Goal: Transaction & Acquisition: Obtain resource

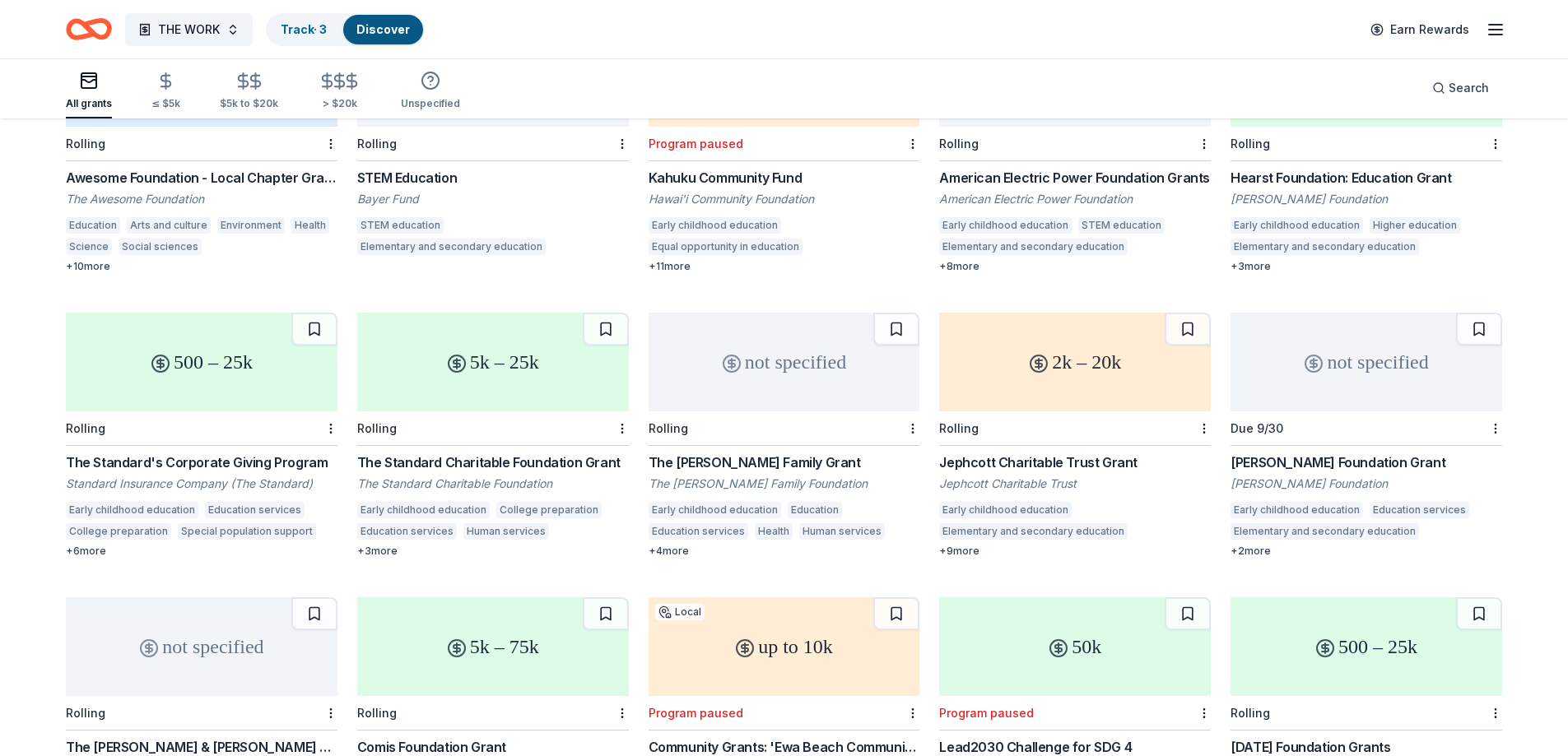
scroll to position [329, 0]
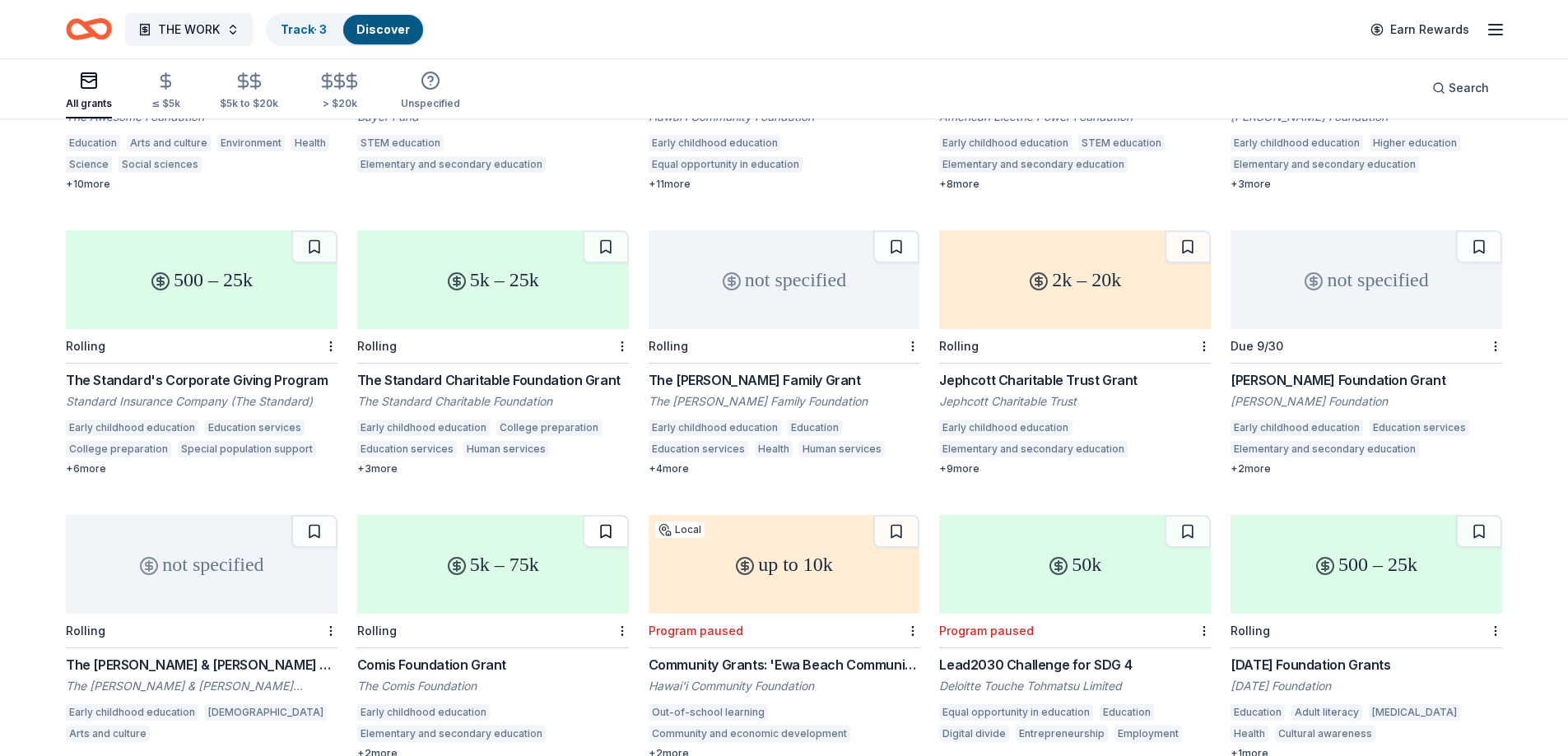
click at [606, 536] on button at bounding box center [606, 532] width 46 height 33
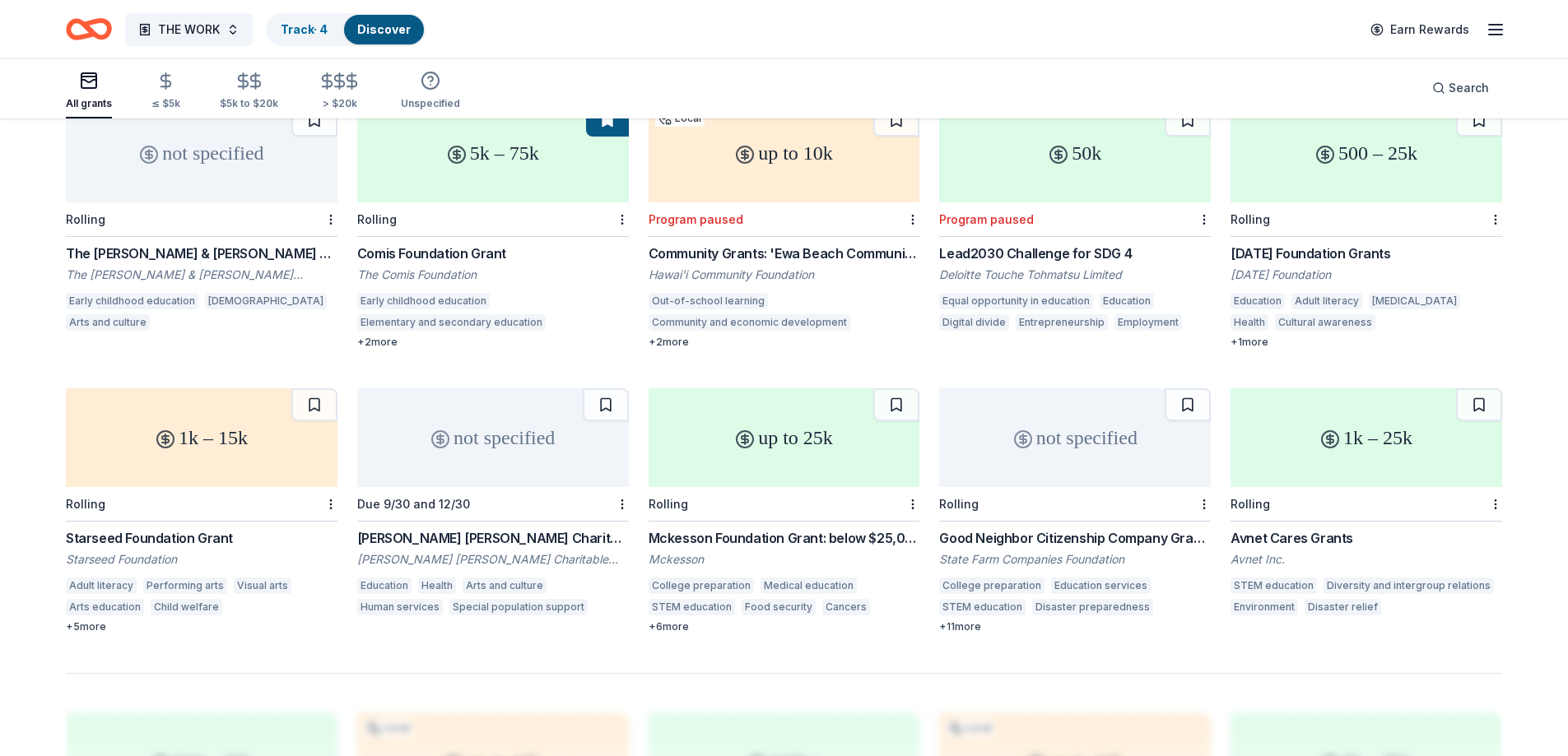
scroll to position [823, 0]
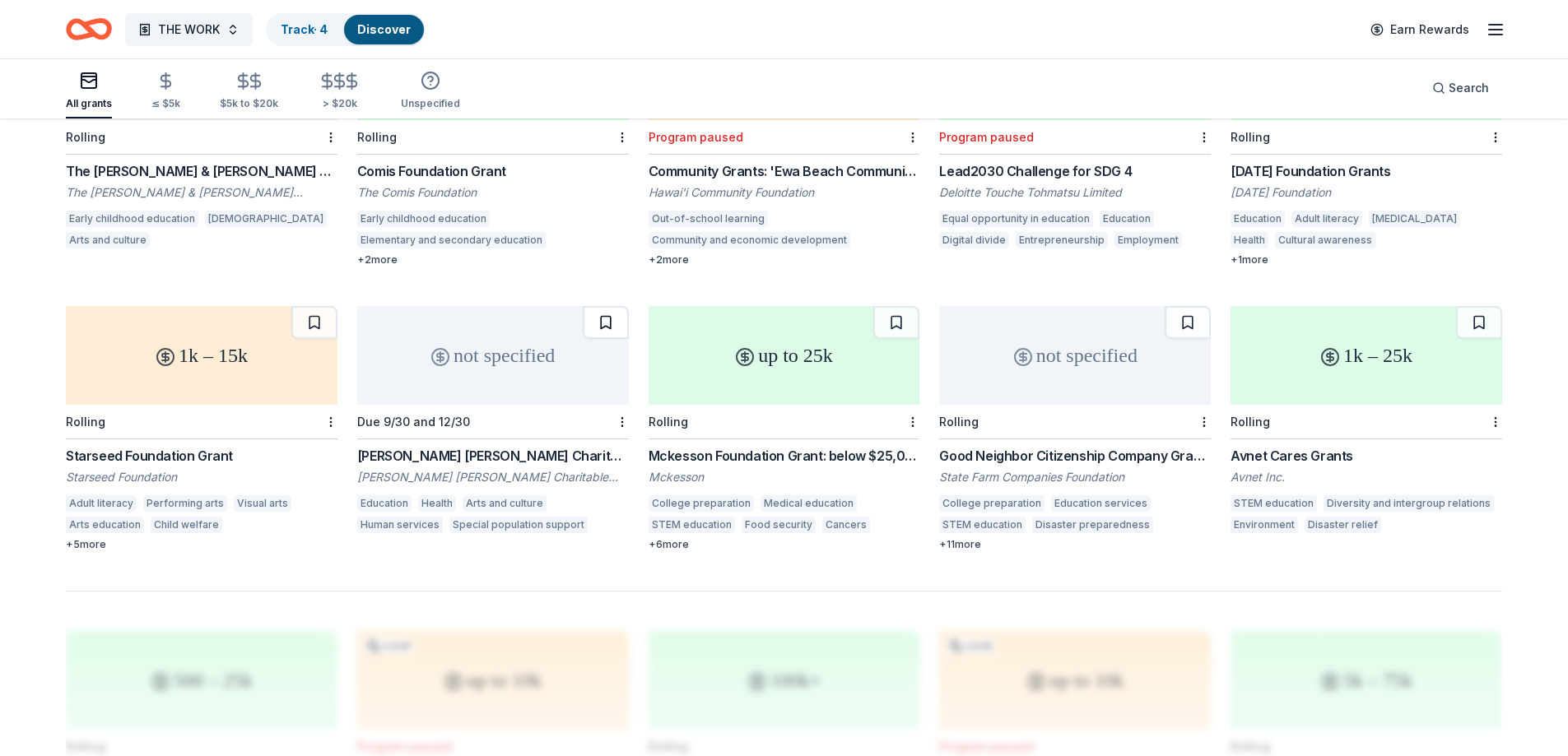
click at [604, 332] on button at bounding box center [606, 323] width 46 height 33
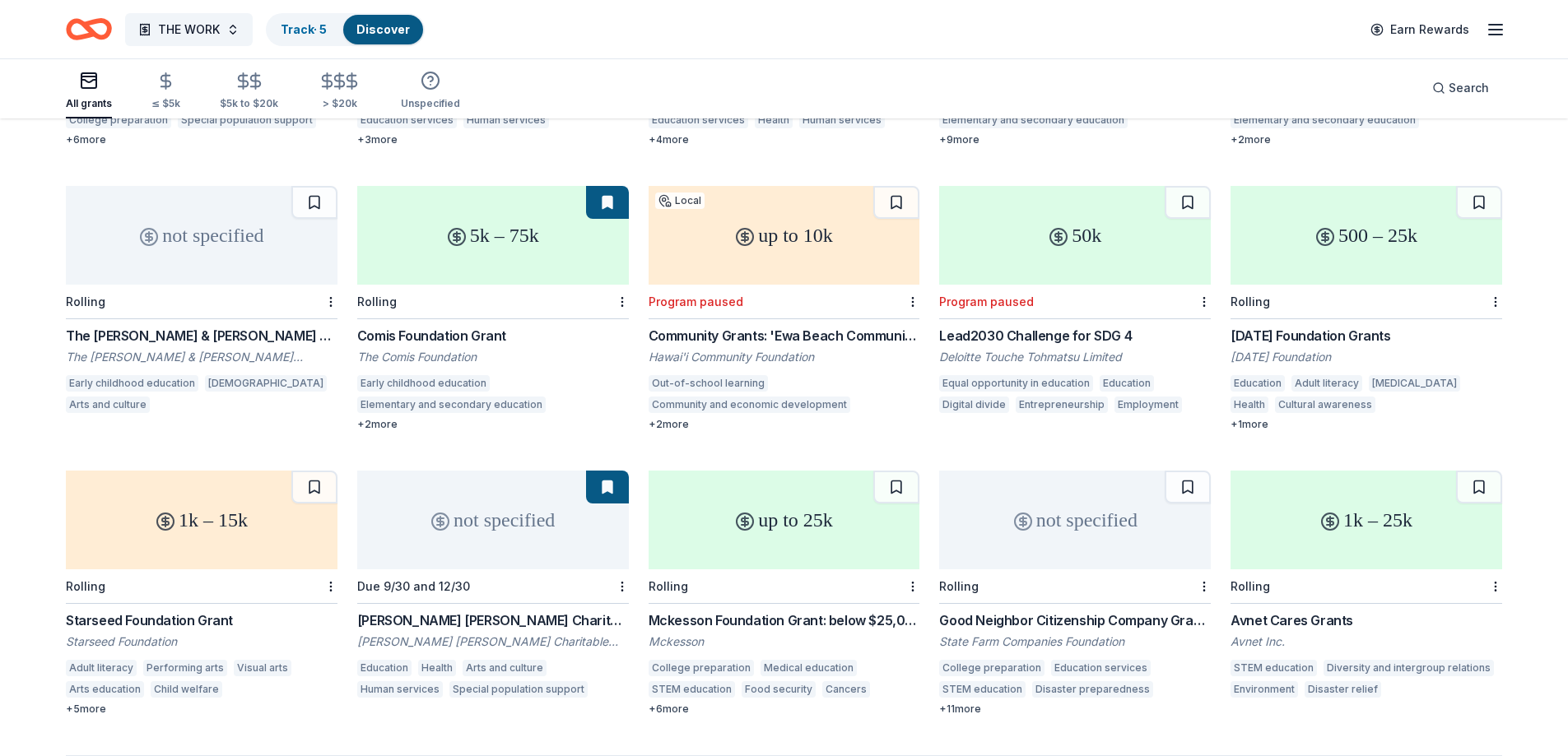
scroll to position [83, 0]
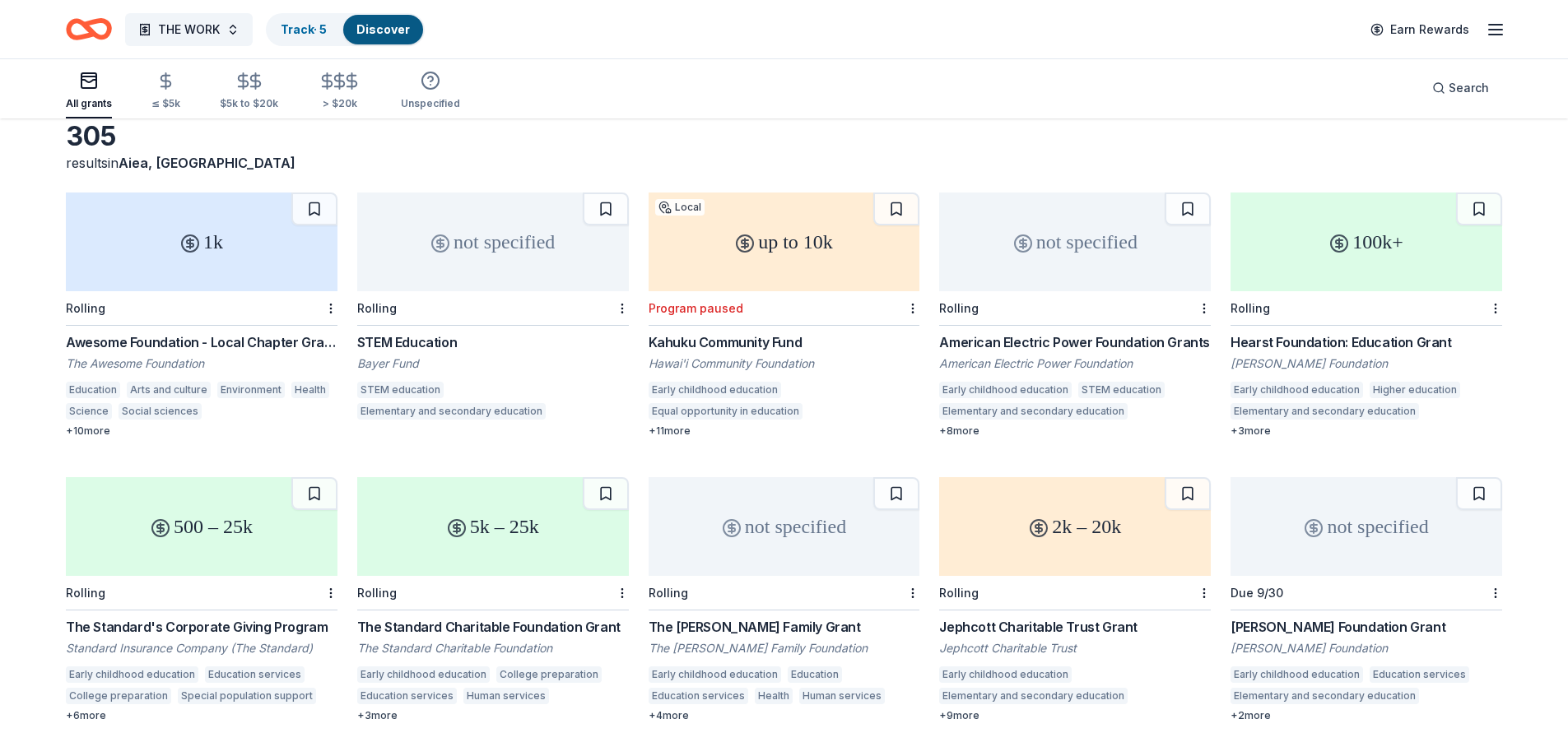
click at [385, 31] on link "Discover" at bounding box center [383, 29] width 54 height 14
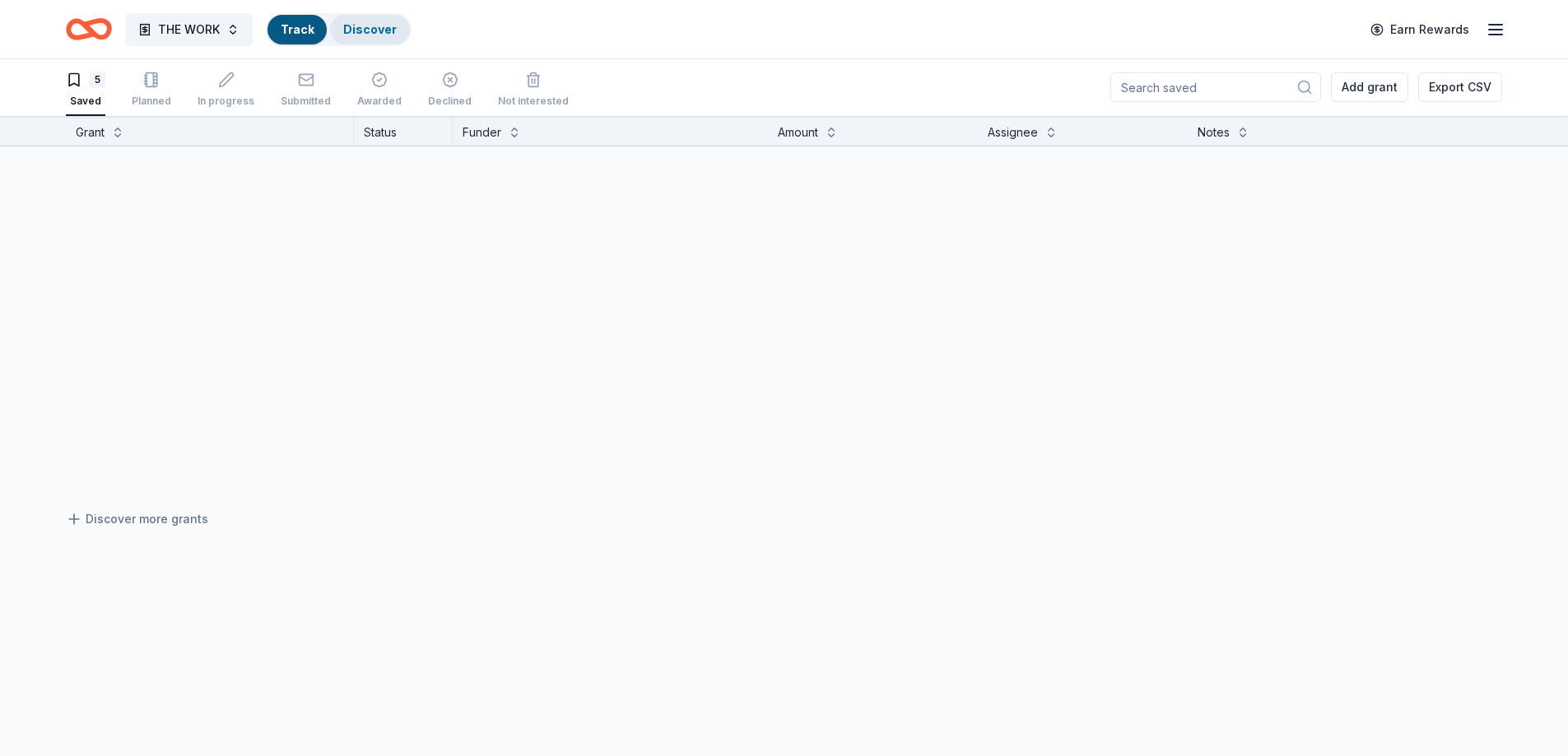
scroll to position [1, 0]
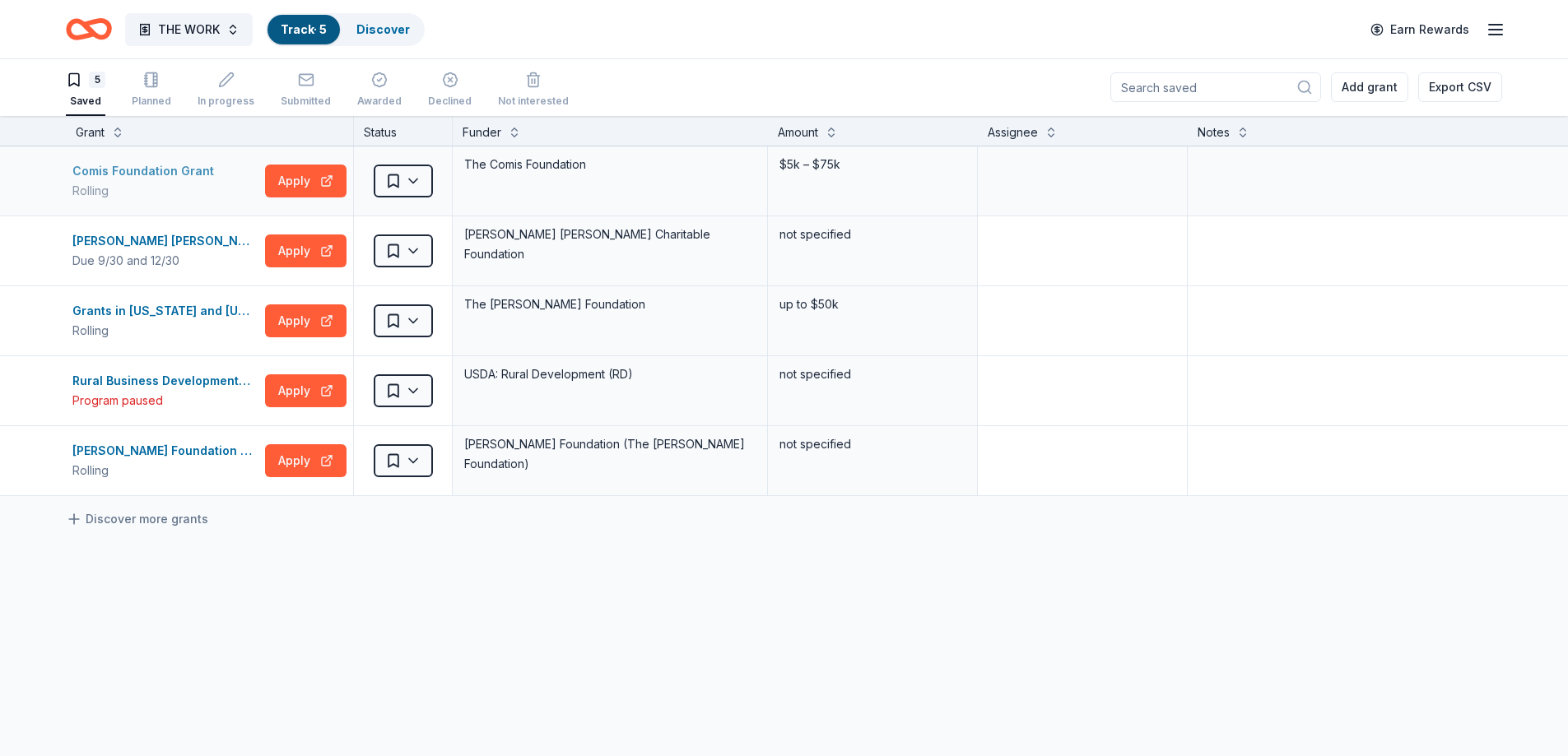
click at [192, 172] on div "Comis Foundation Grant" at bounding box center [146, 171] width 148 height 20
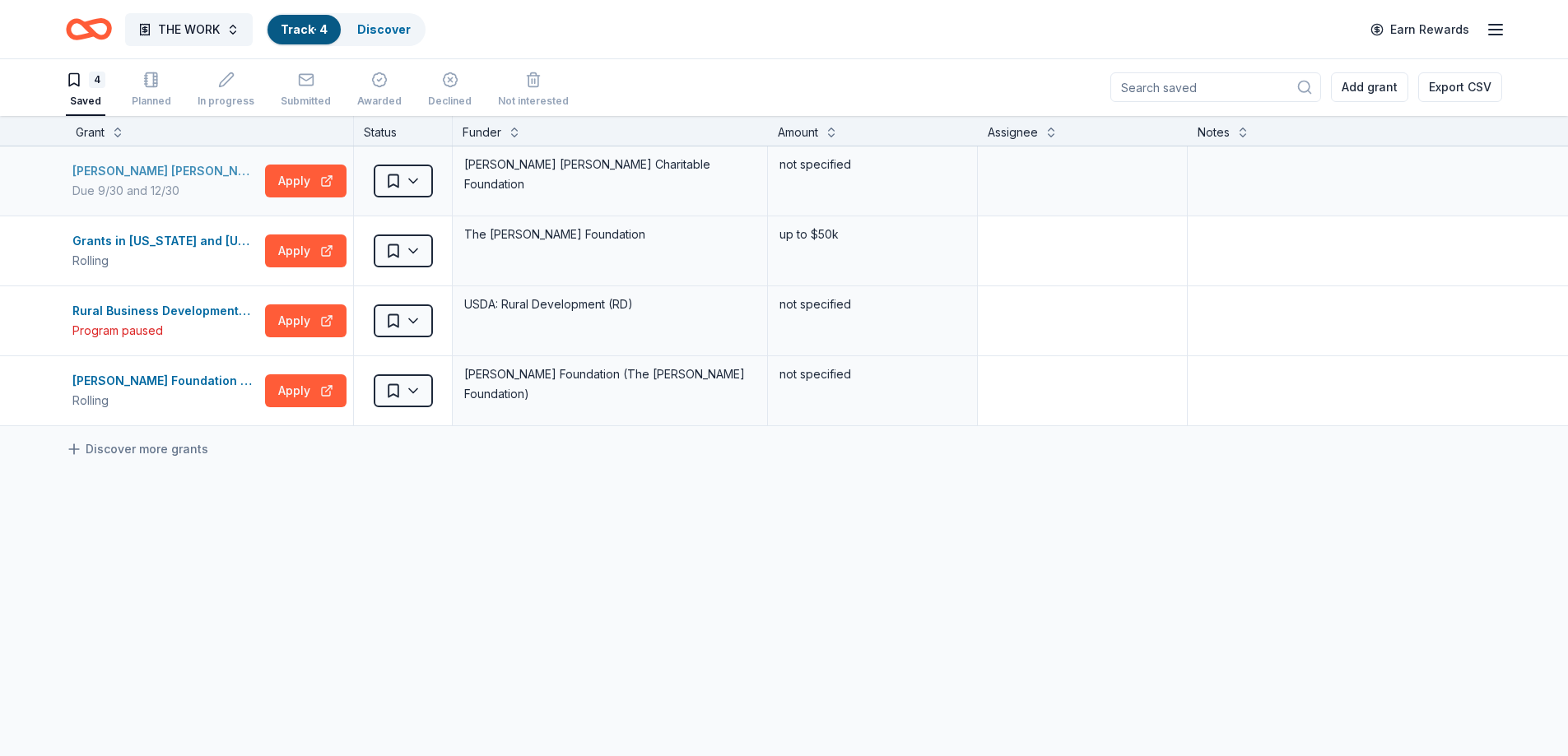
click at [206, 168] on div "Grace Helen Spearman Charitable Foundation Grant" at bounding box center [165, 171] width 186 height 20
click at [140, 244] on div "Grants in Oregon and Hawaii" at bounding box center [165, 241] width 186 height 20
click at [190, 380] on div "Tony Robbins Foundation Grant" at bounding box center [165, 381] width 186 height 20
click at [86, 32] on icon "Home" at bounding box center [89, 29] width 46 height 39
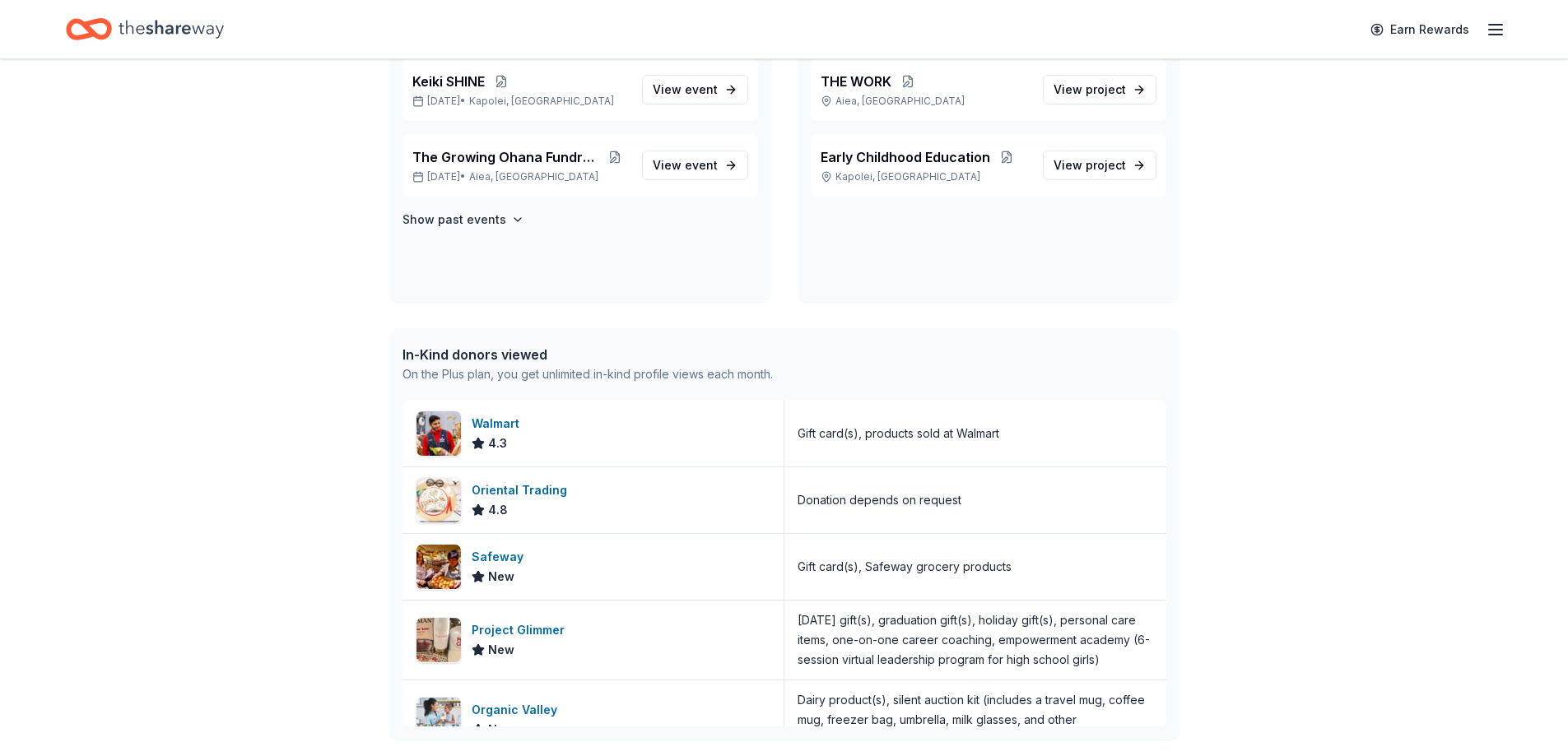
scroll to position [248, 0]
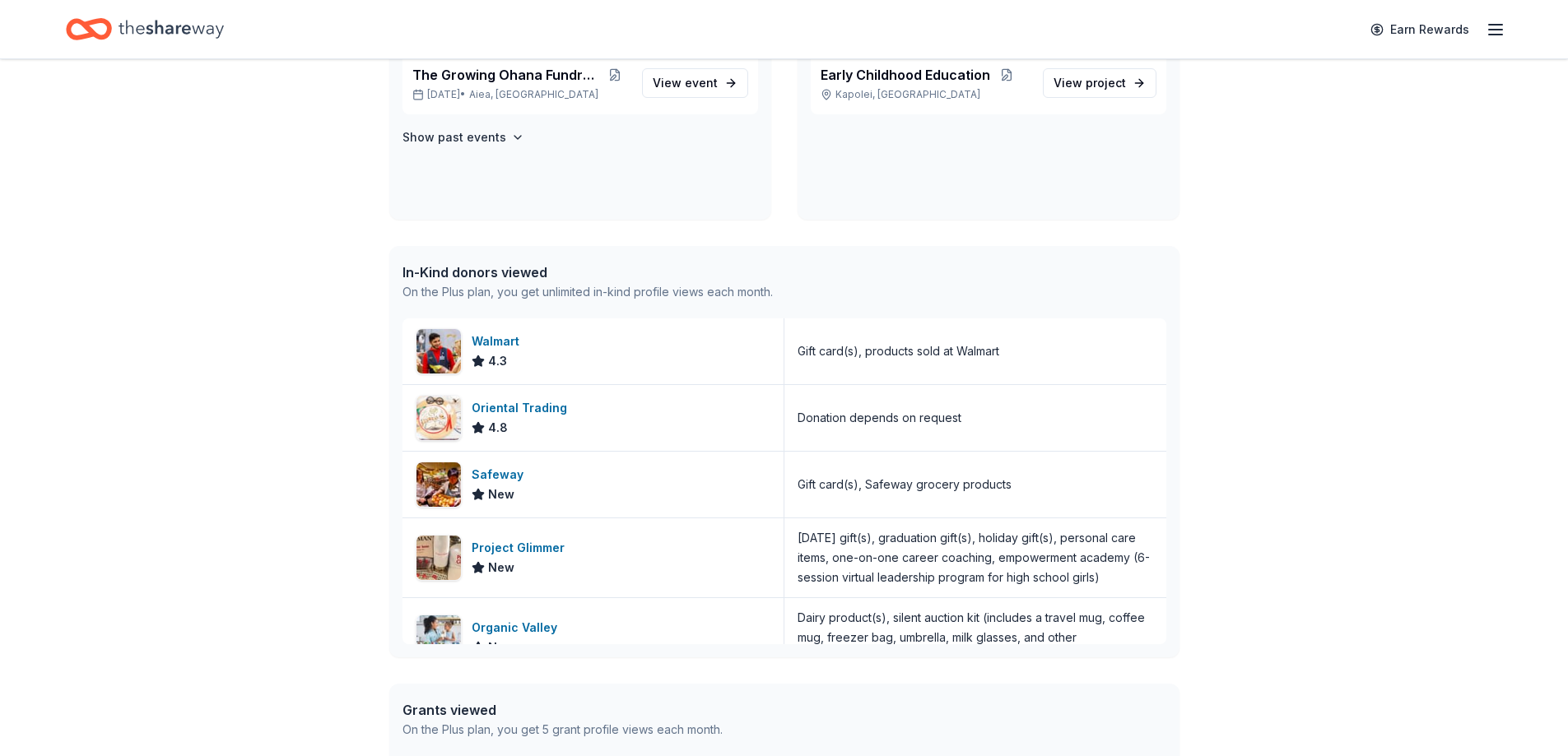
click at [505, 275] on div "In-Kind donors viewed" at bounding box center [587, 272] width 371 height 20
click at [540, 543] on div "Project Glimmer" at bounding box center [521, 548] width 100 height 20
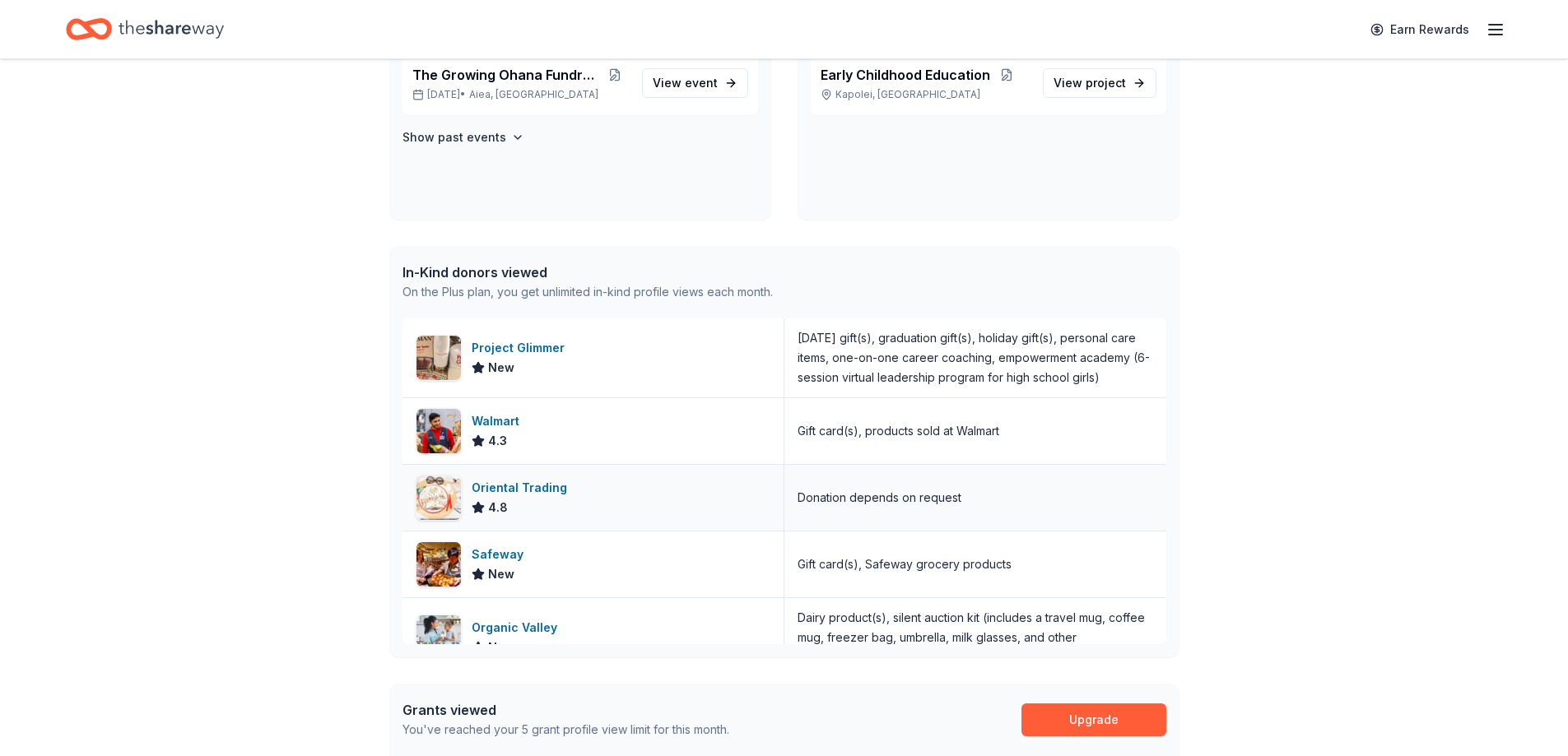
scroll to position [164, 0]
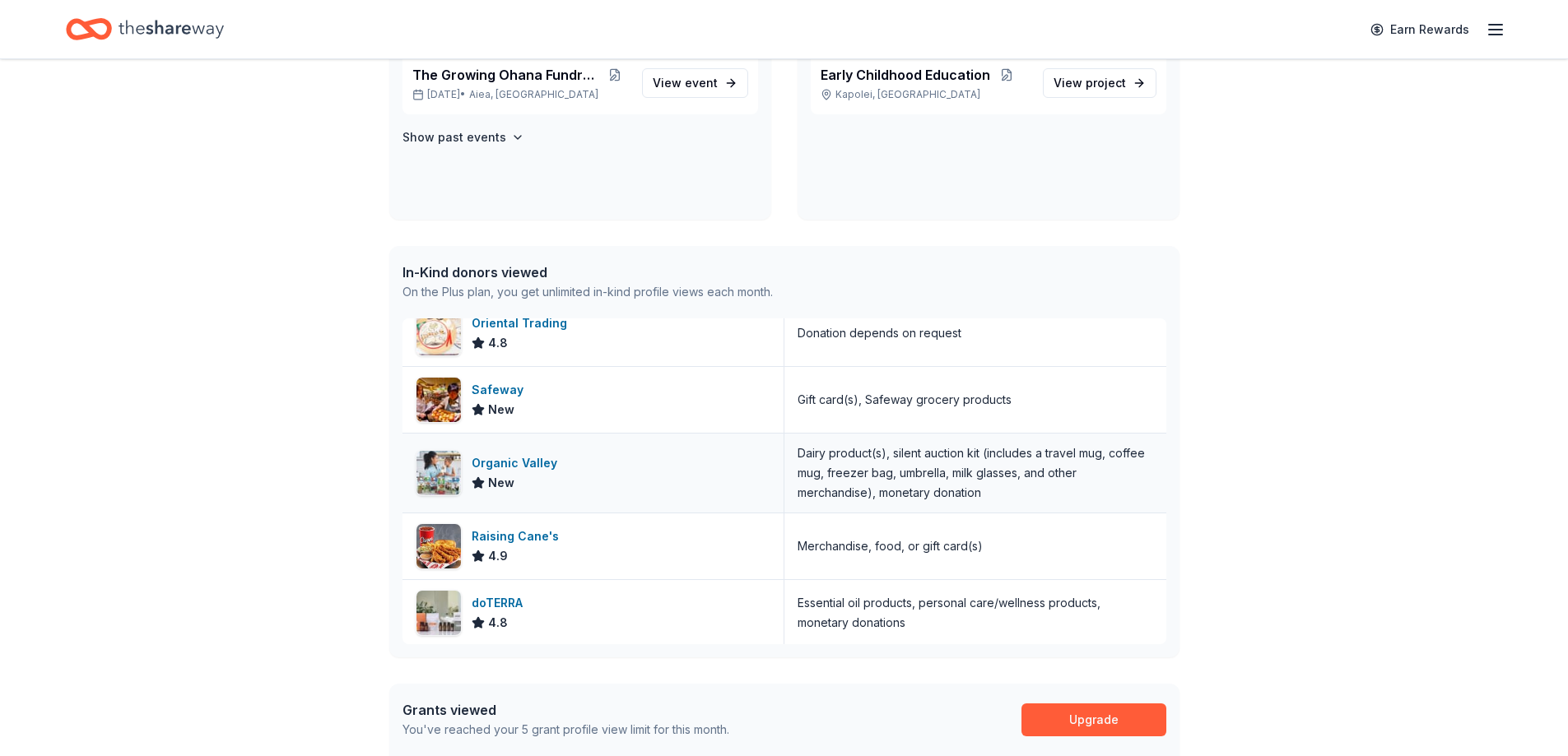
click at [540, 461] on div "Organic Valley" at bounding box center [518, 463] width 92 height 20
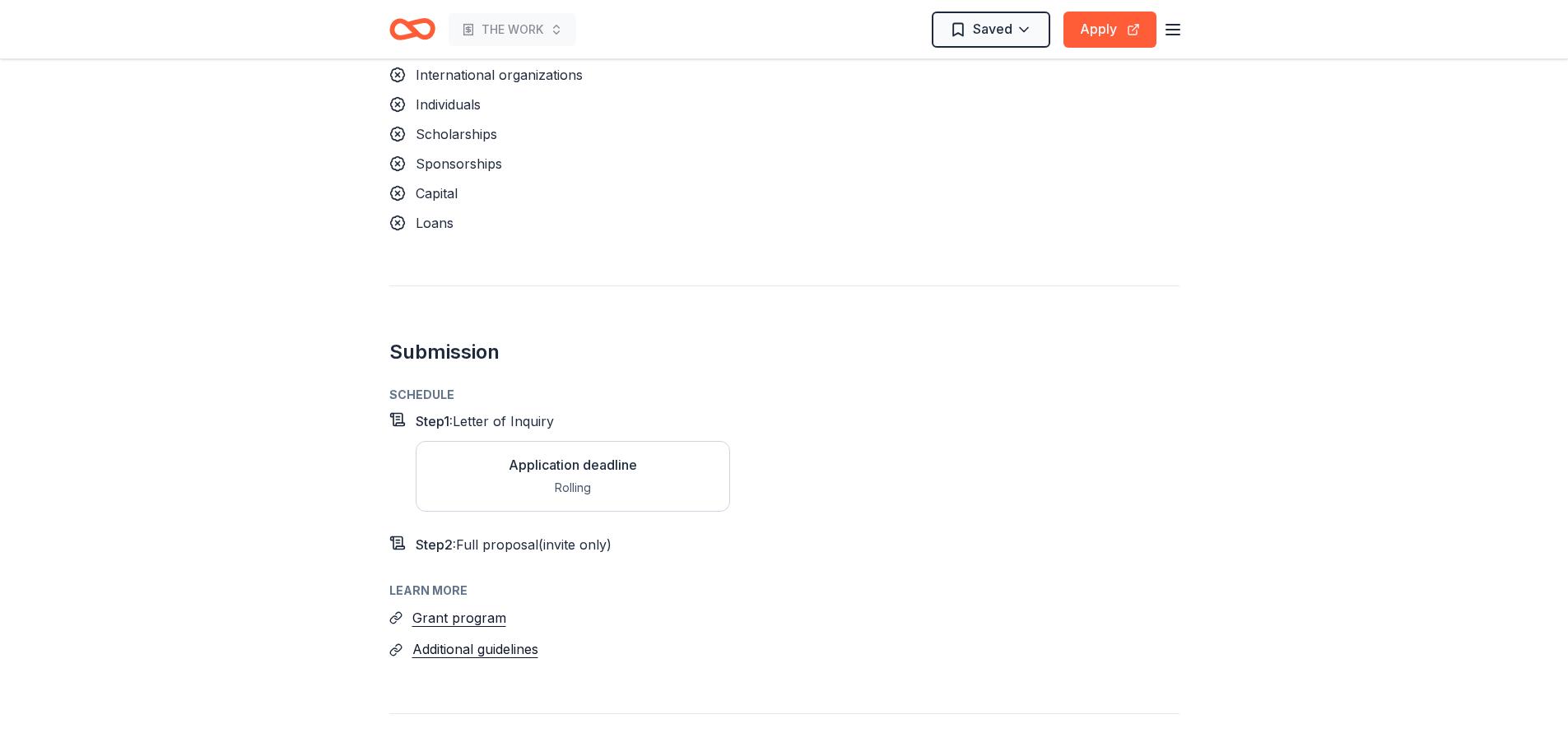
scroll to position [1398, 0]
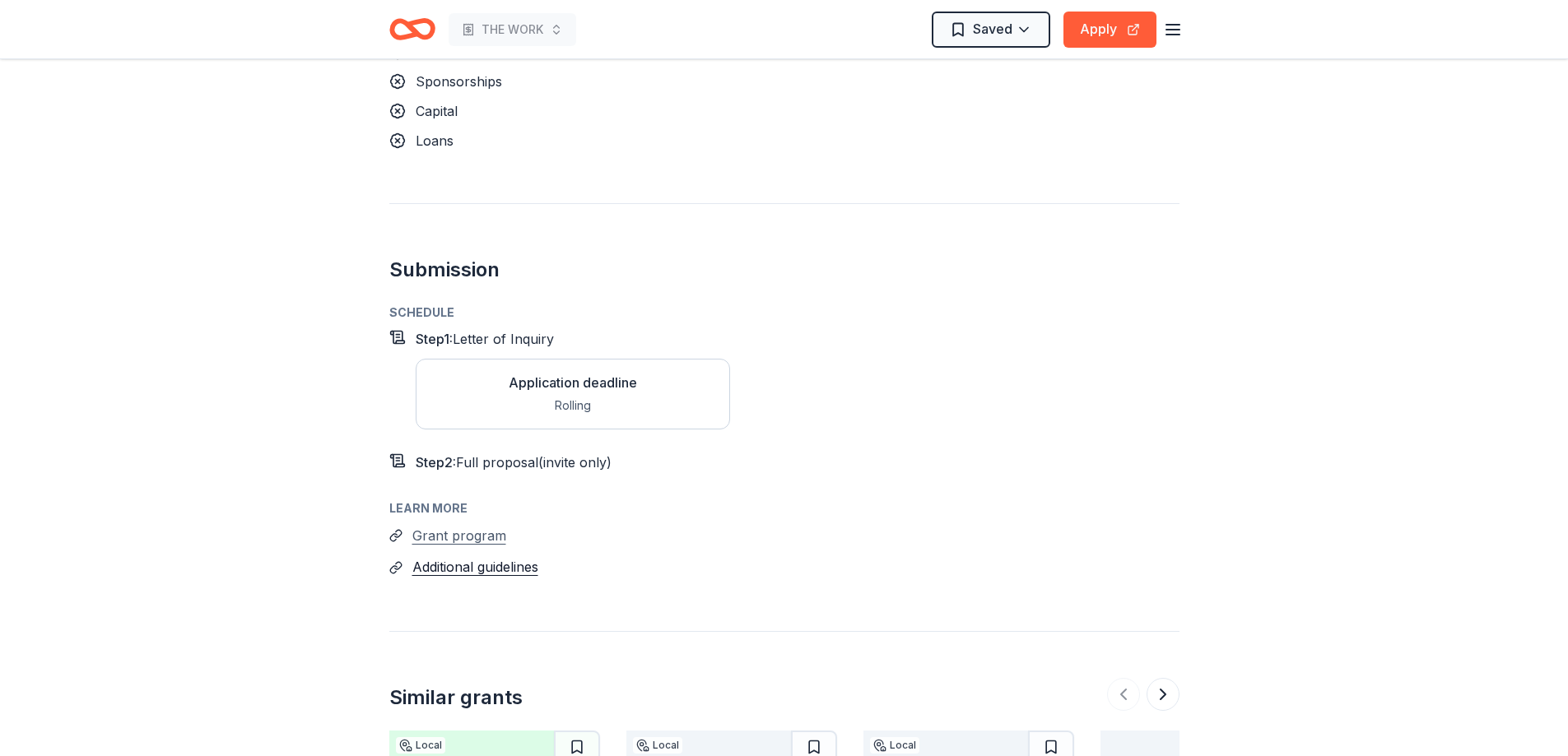
drag, startPoint x: 479, startPoint y: 539, endPoint x: 445, endPoint y: 540, distance: 34.0
click at [445, 540] on button "Grant program" at bounding box center [459, 536] width 94 height 21
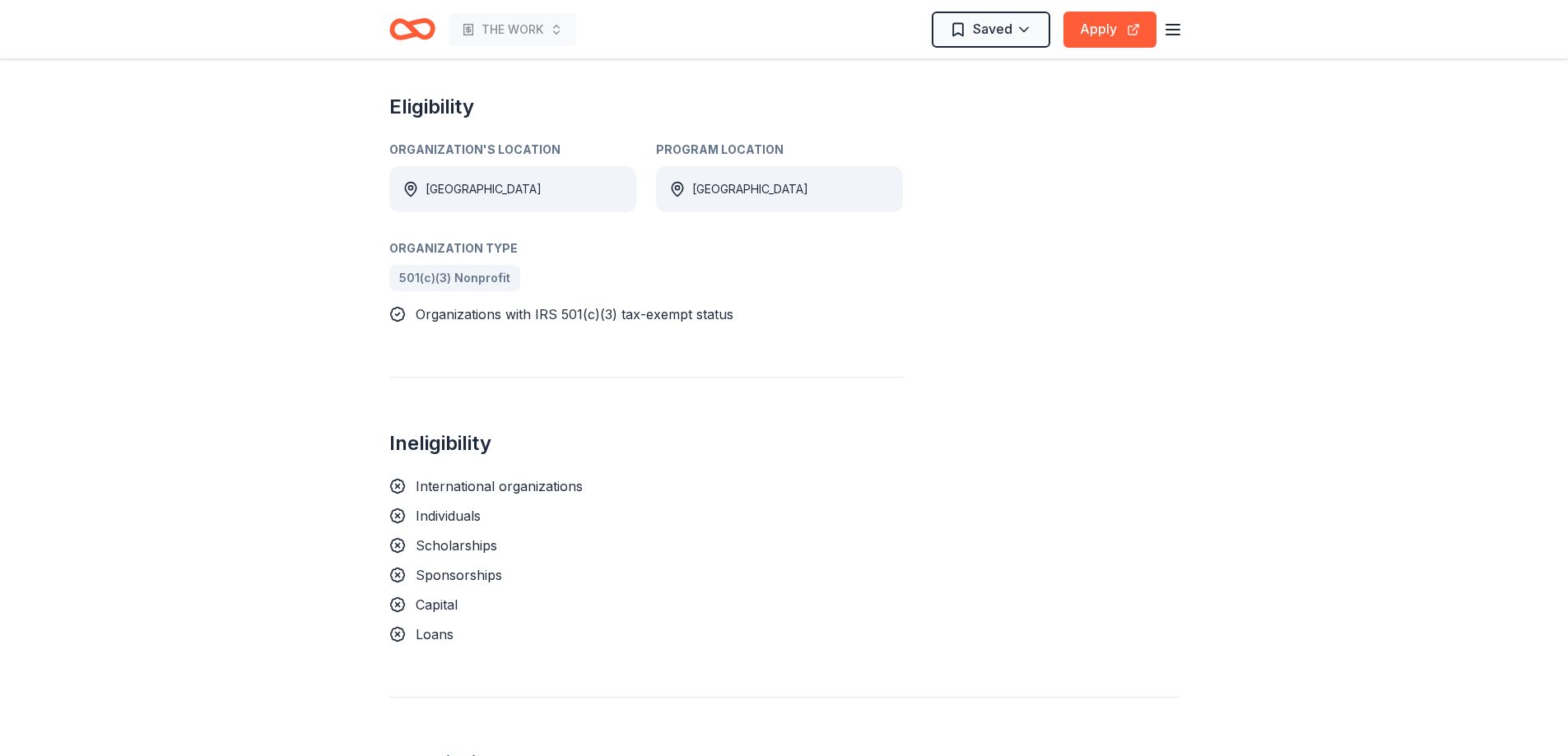
scroll to position [823, 0]
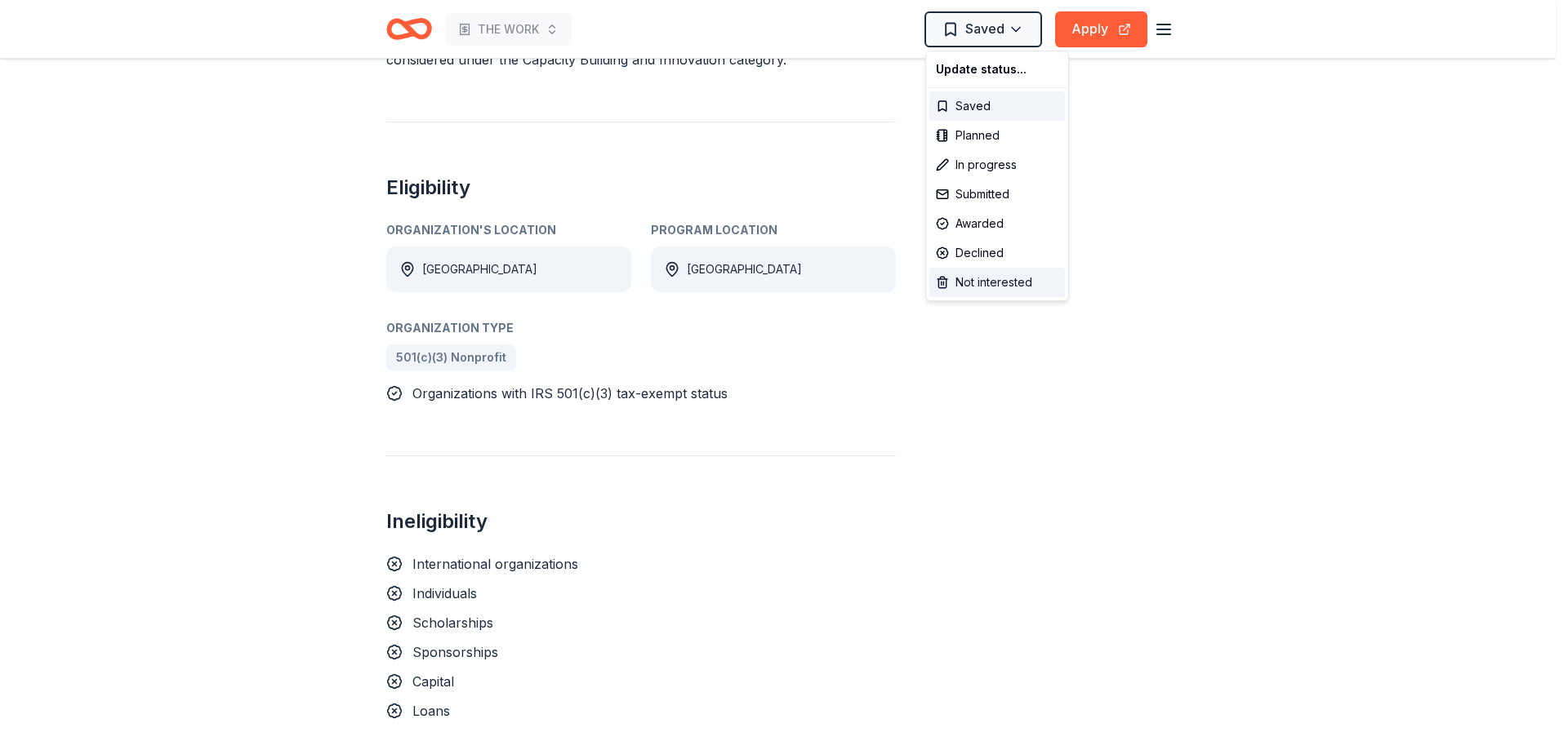
click at [986, 277] on div "Not interested" at bounding box center [996, 282] width 135 height 29
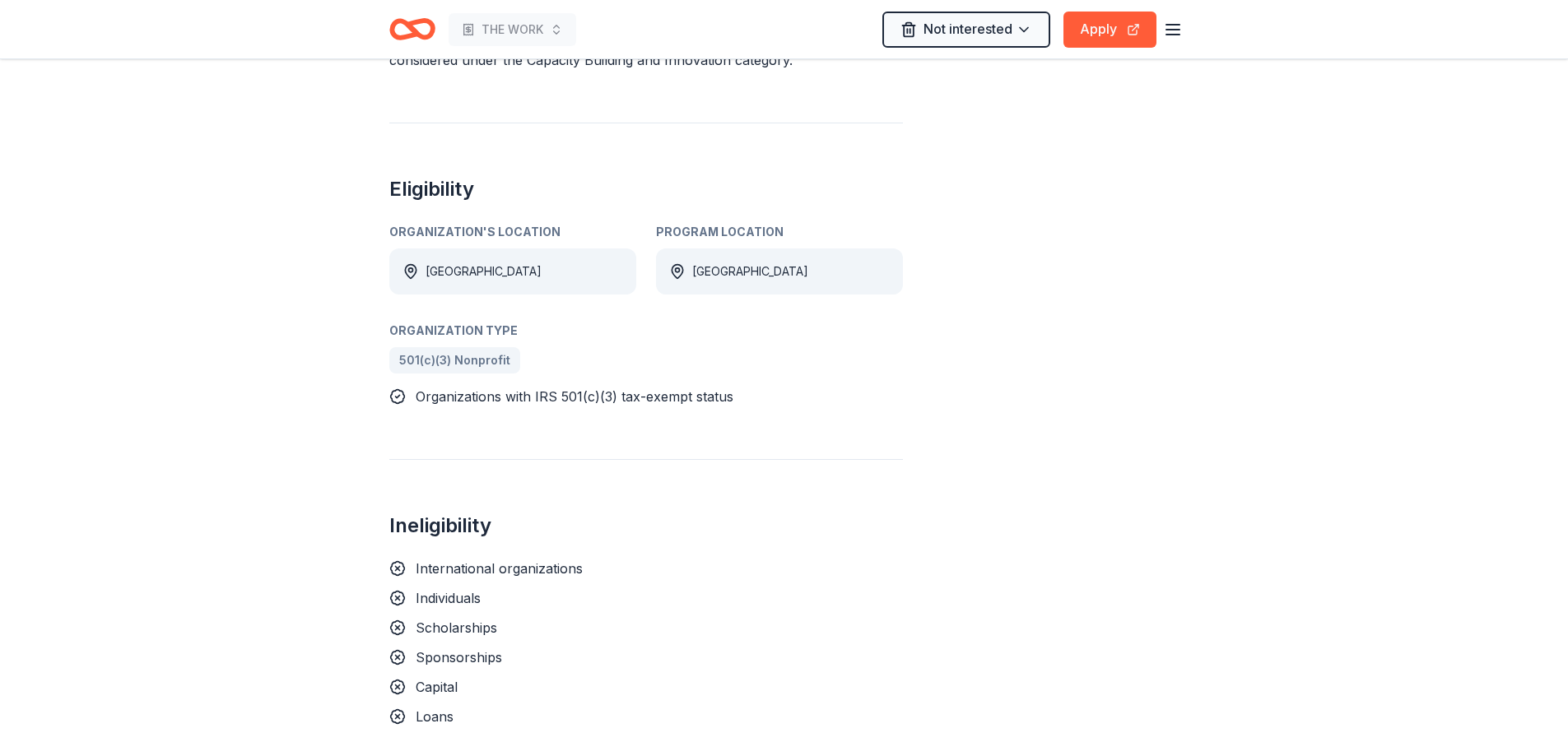
scroll to position [247, 0]
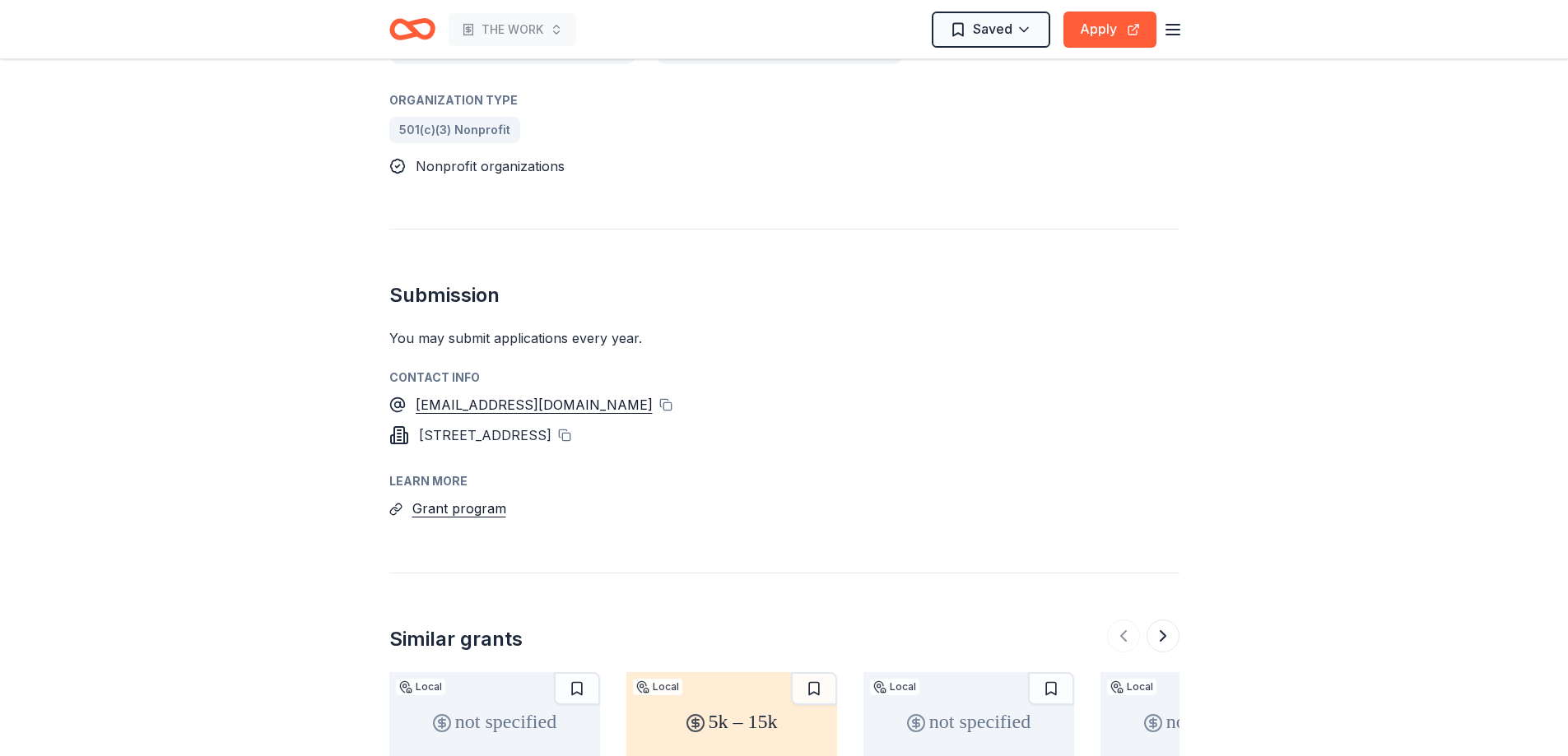
scroll to position [1070, 0]
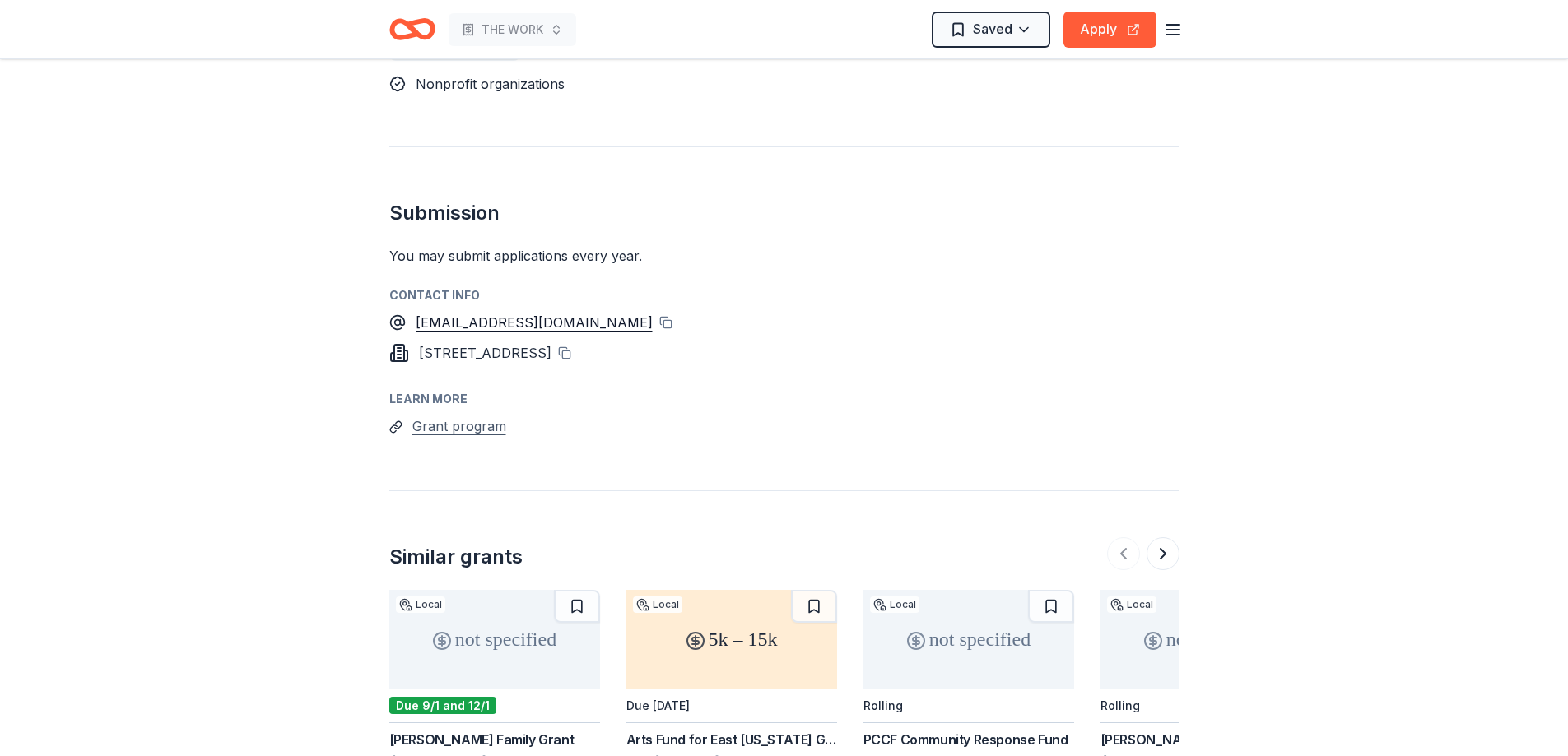
click at [439, 415] on button "Grant program" at bounding box center [459, 426] width 94 height 21
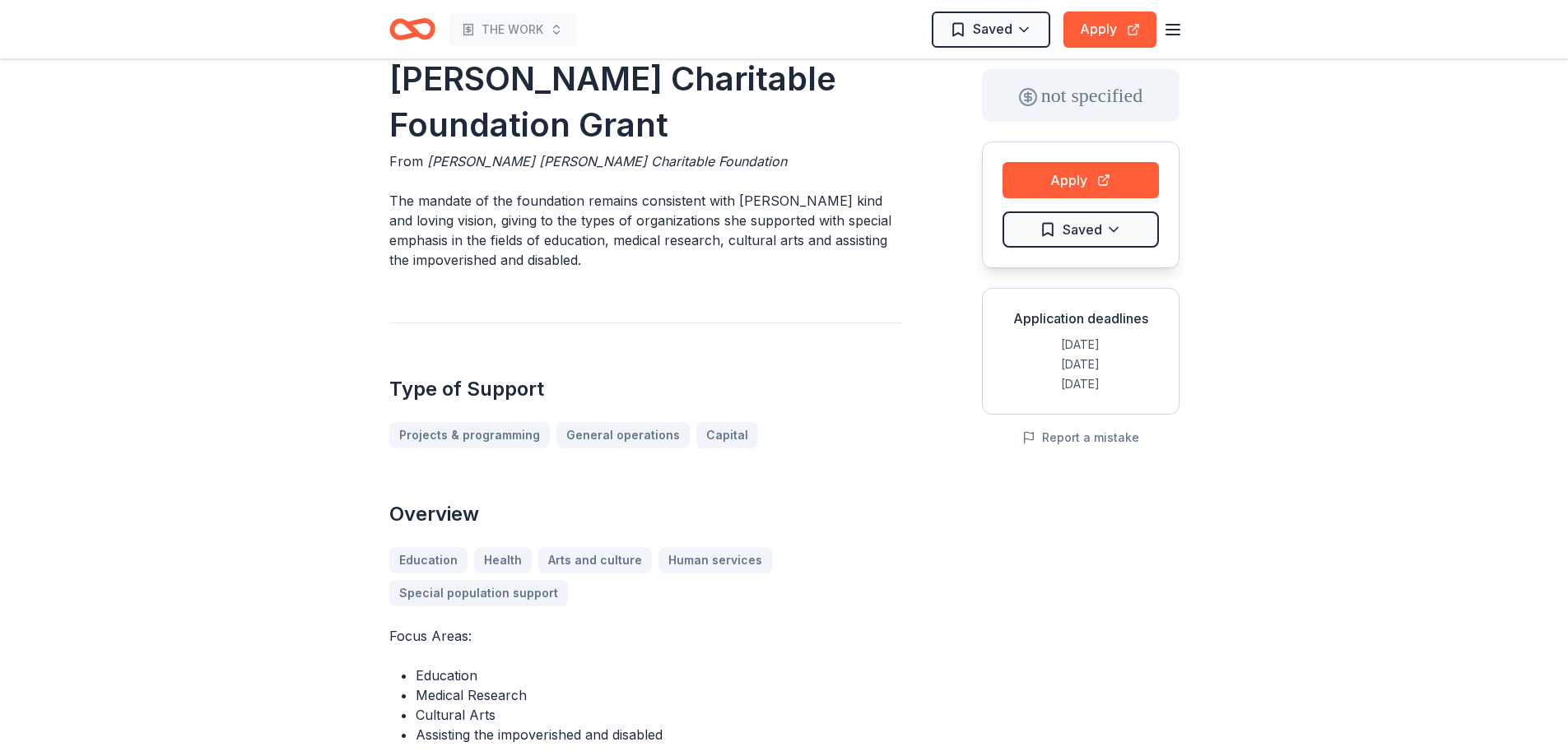
scroll to position [0, 0]
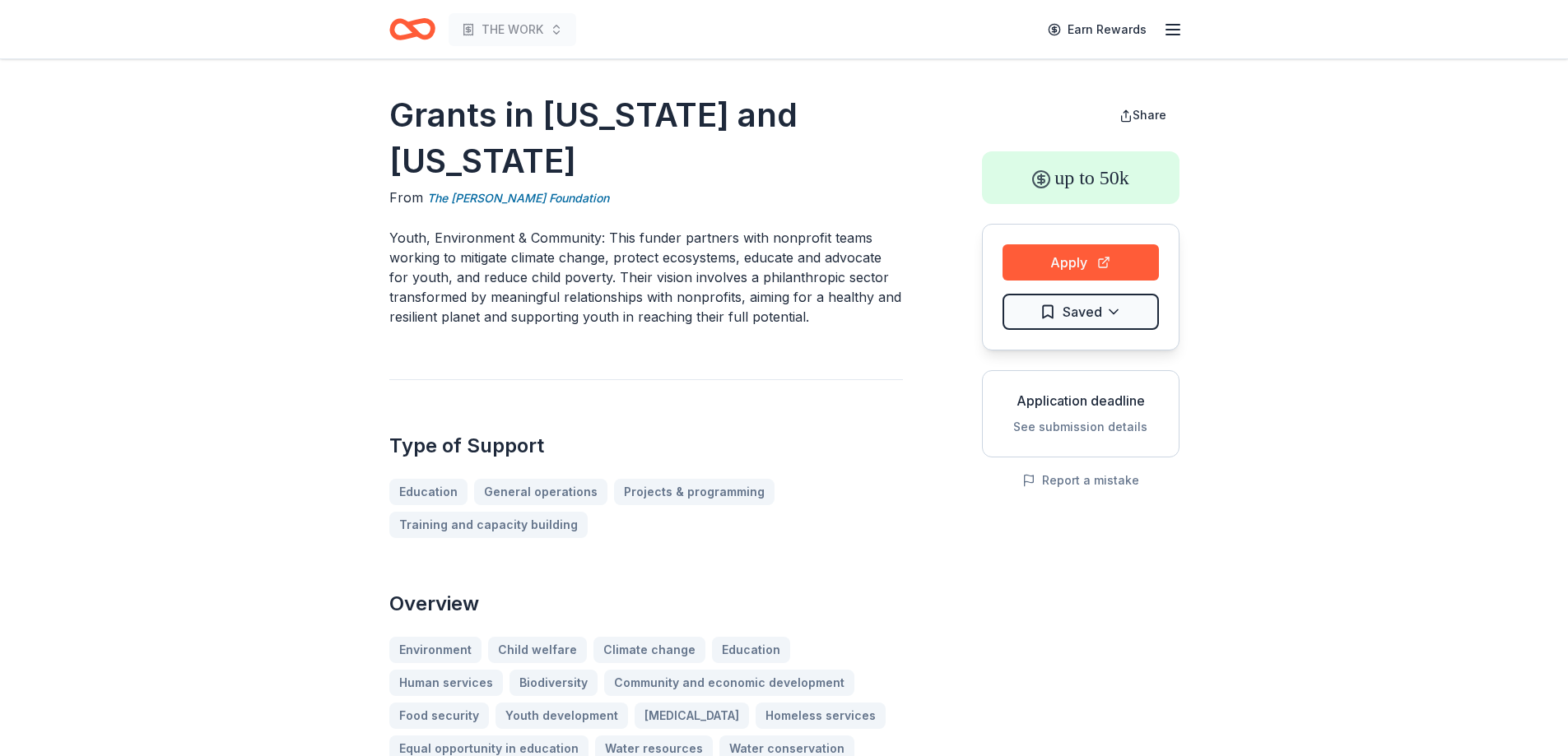
click at [1074, 420] on button "See submission details" at bounding box center [1080, 427] width 134 height 20
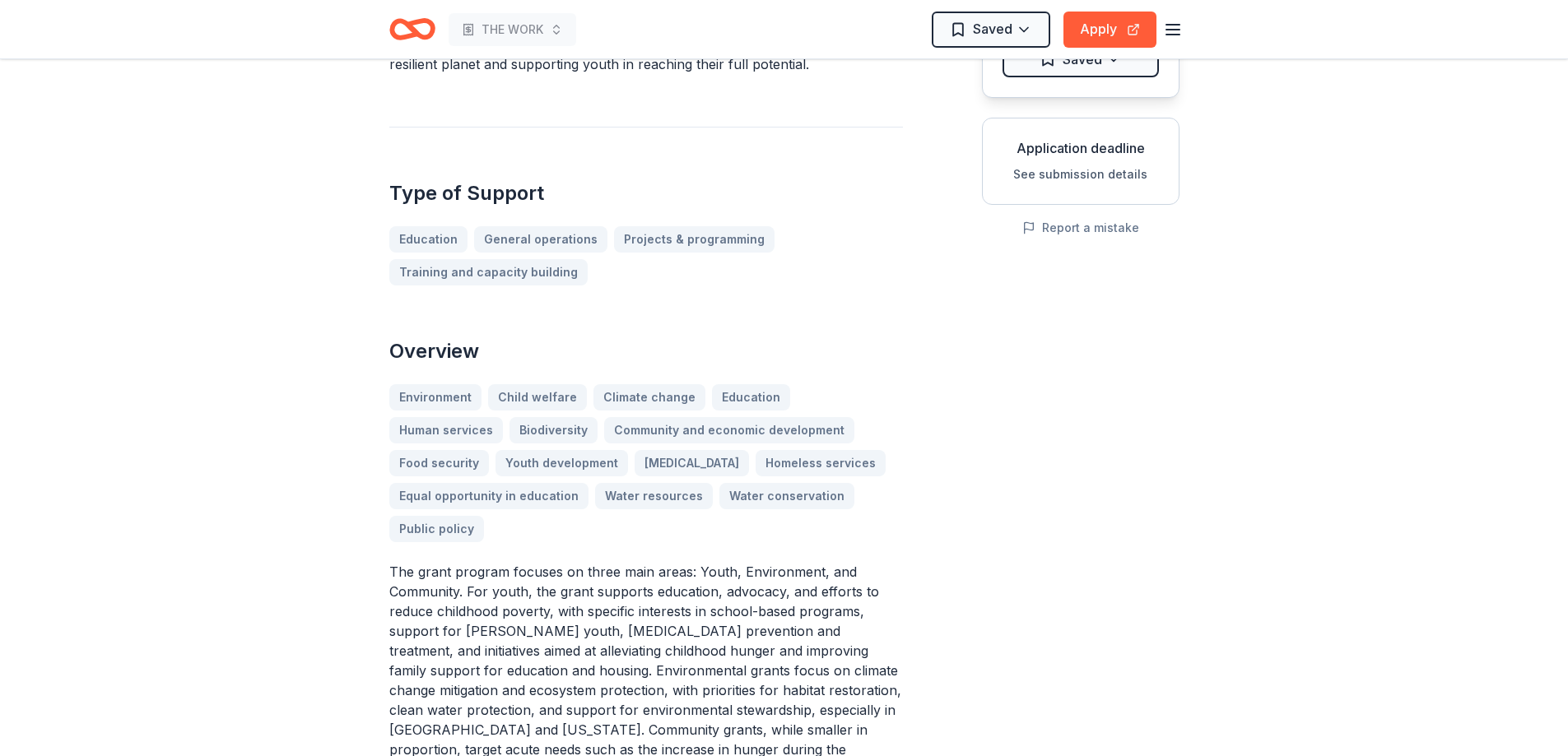
scroll to position [88, 0]
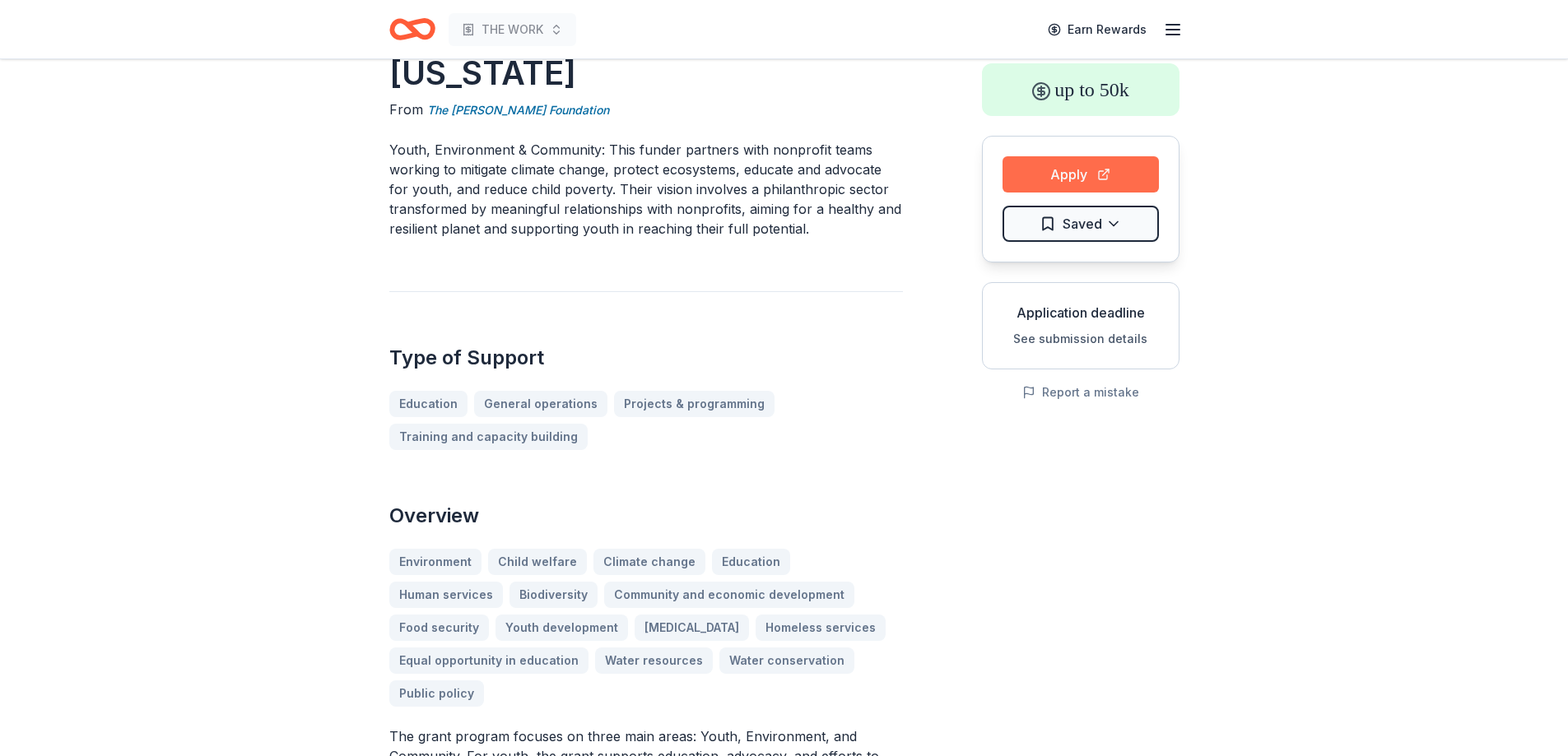
click at [1039, 164] on button "Apply" at bounding box center [1080, 174] width 156 height 36
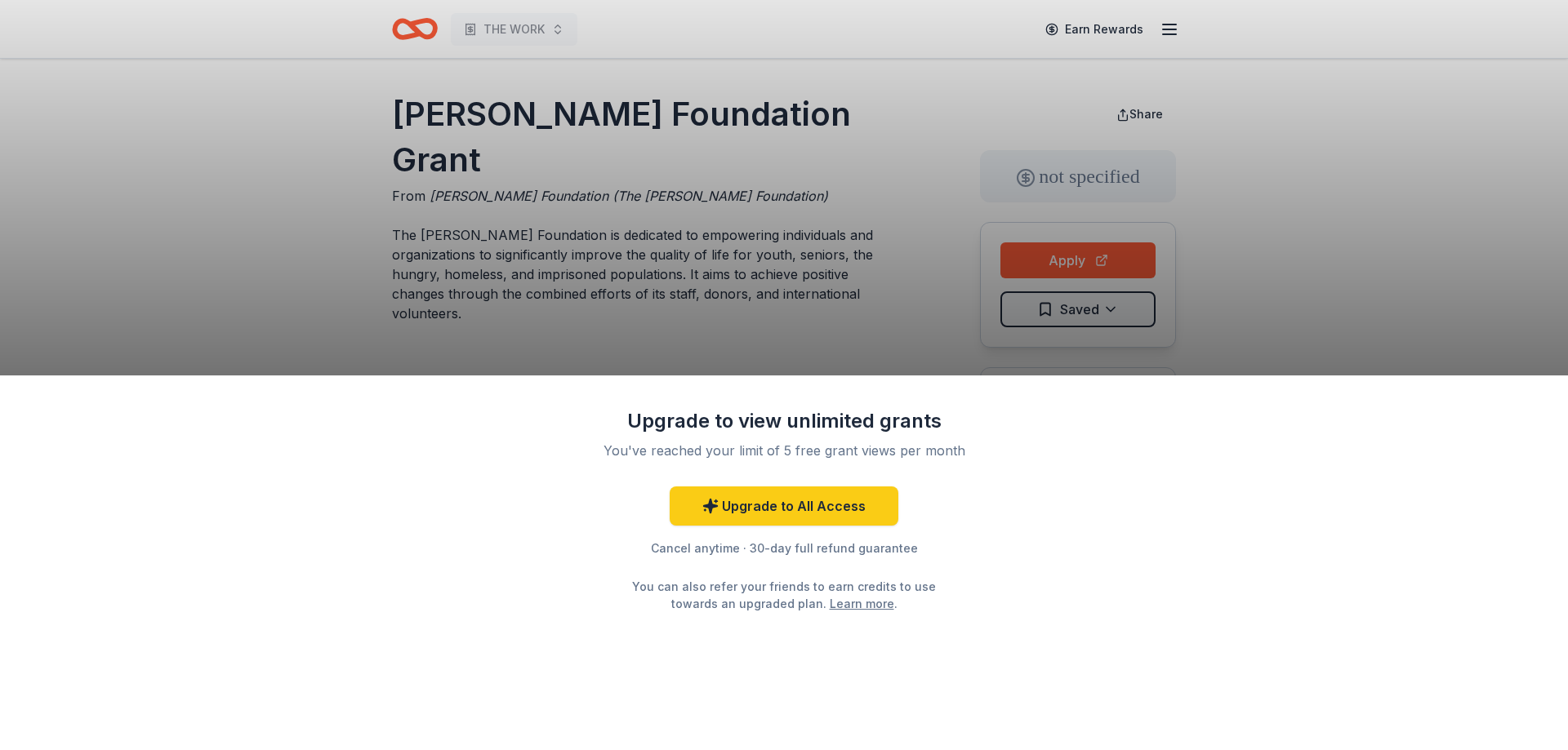
drag, startPoint x: 19, startPoint y: 70, endPoint x: 20, endPoint y: 79, distance: 9.1
click at [20, 79] on div "Upgrade to view unlimited grants You've reached your limit of 5 free grant view…" at bounding box center [784, 375] width 1568 height 750
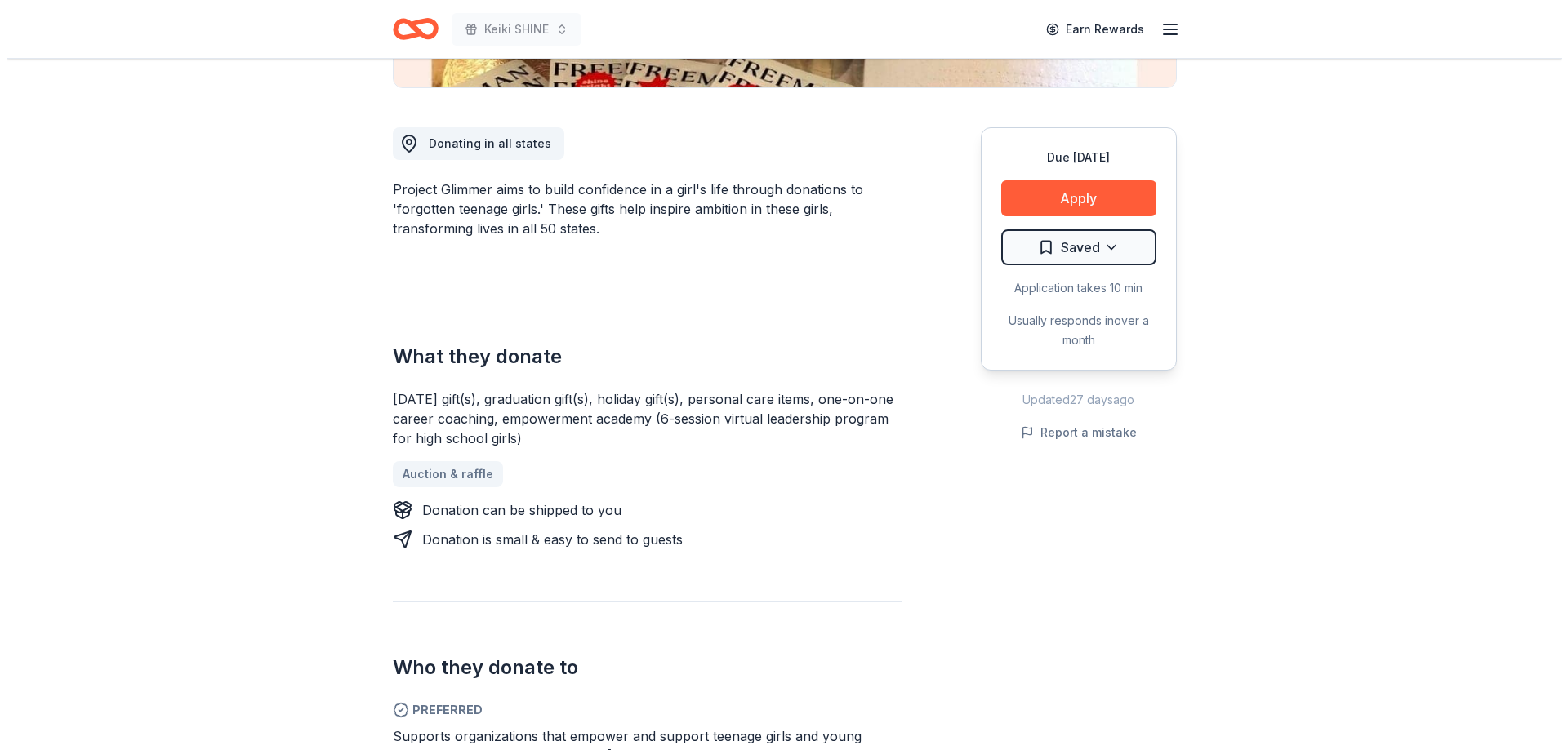
scroll to position [327, 0]
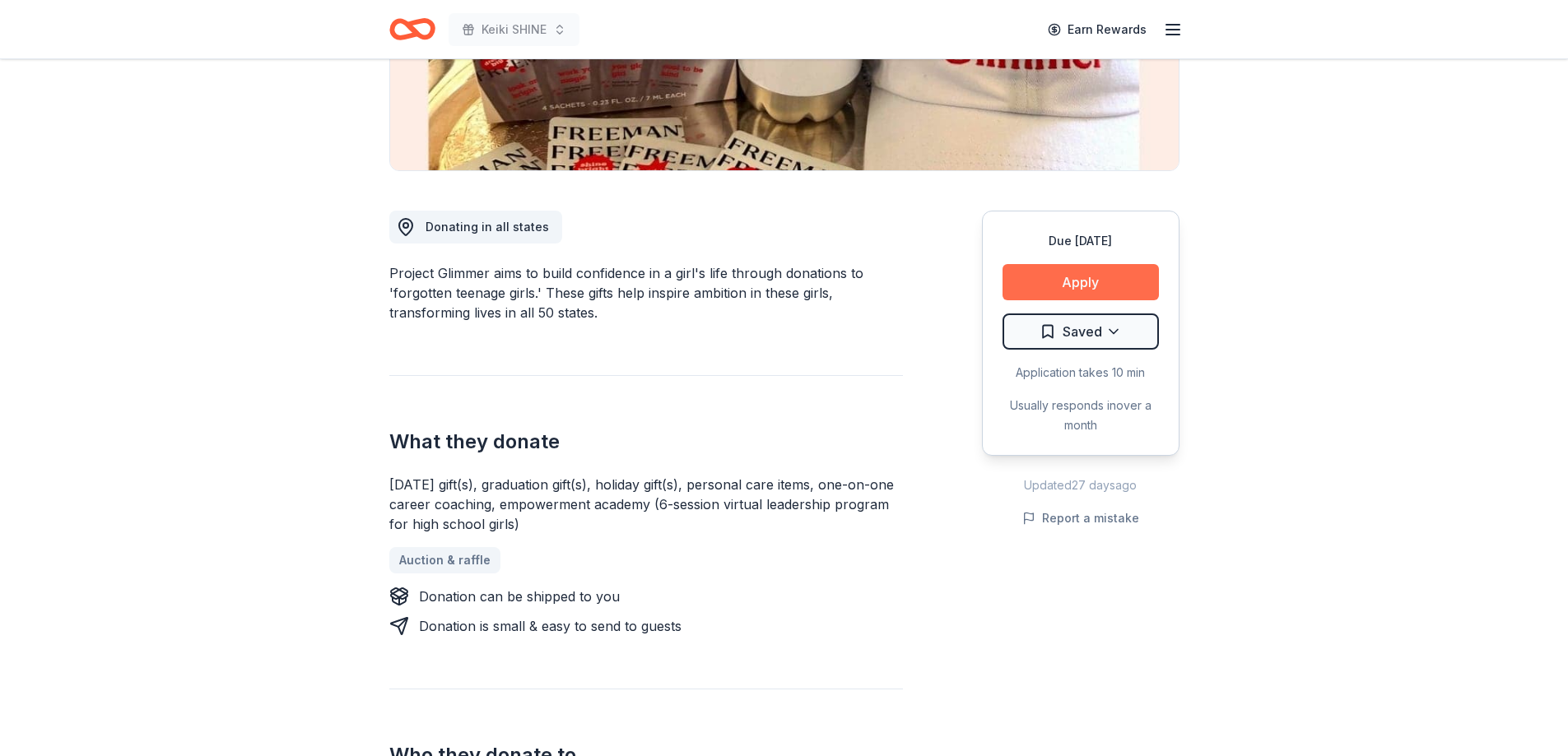
click at [1064, 268] on button "Apply" at bounding box center [1080, 282] width 156 height 36
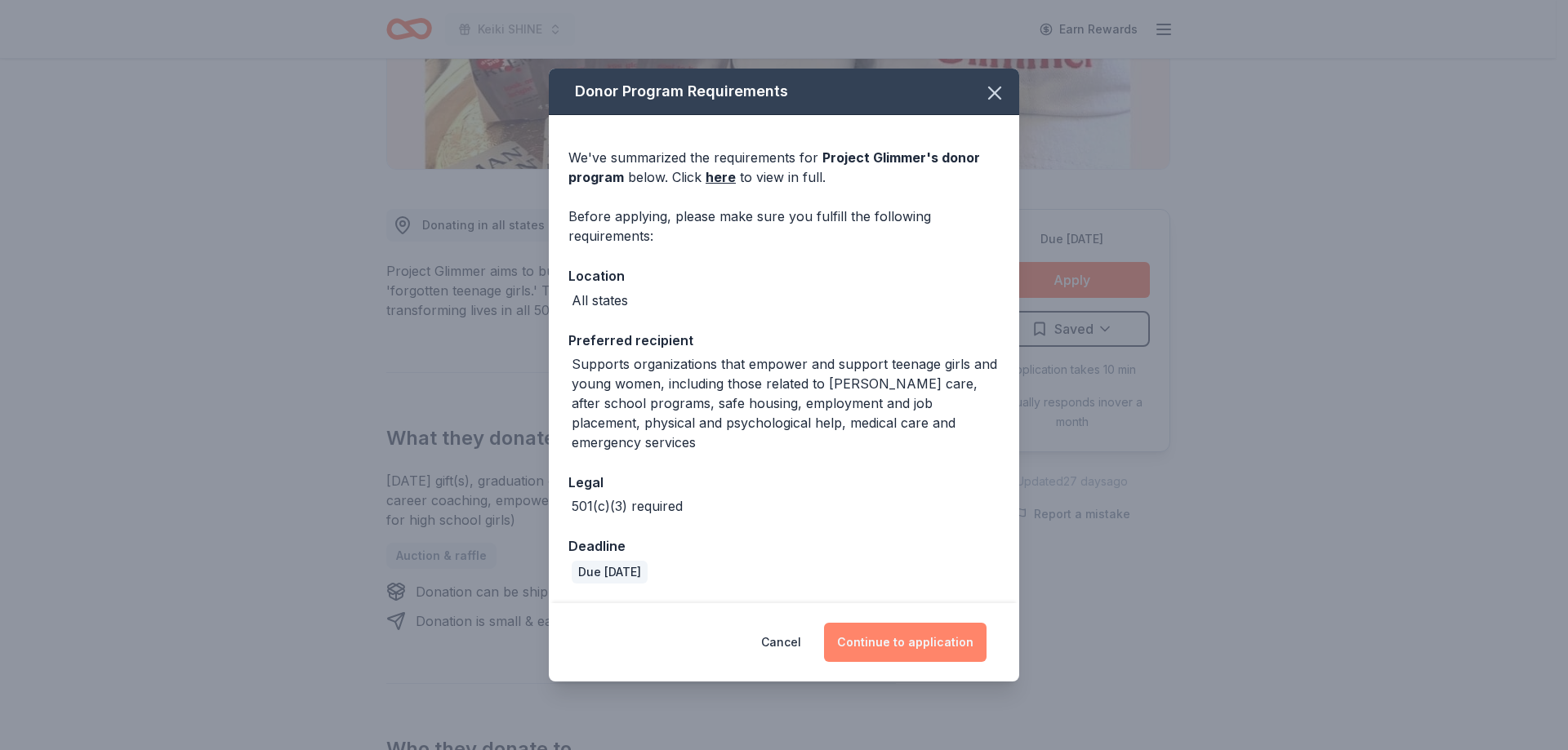
click at [889, 633] on button "Continue to application" at bounding box center [905, 643] width 162 height 39
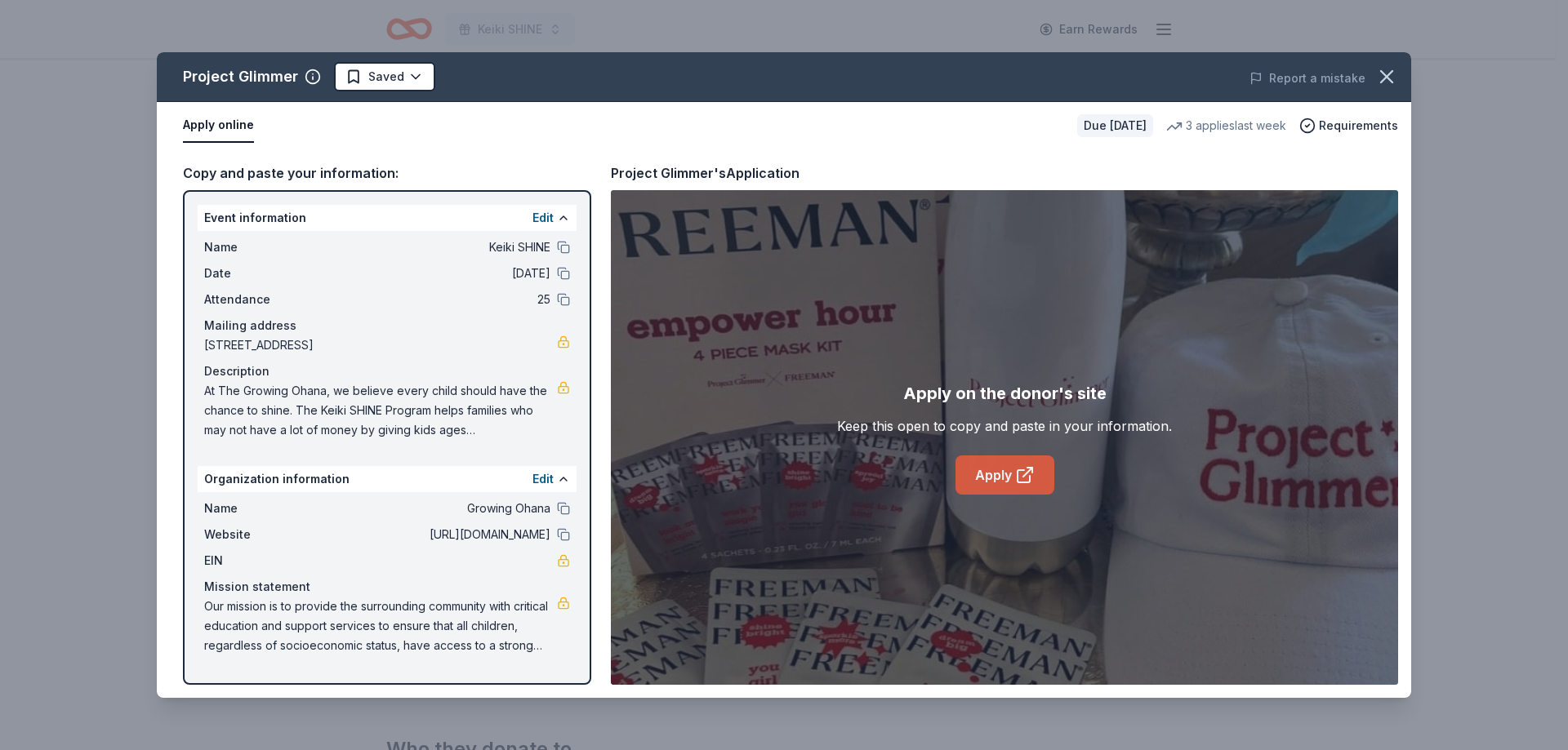
click at [1011, 484] on link "Apply" at bounding box center [1004, 475] width 99 height 39
click at [998, 481] on link "Apply" at bounding box center [1004, 475] width 99 height 39
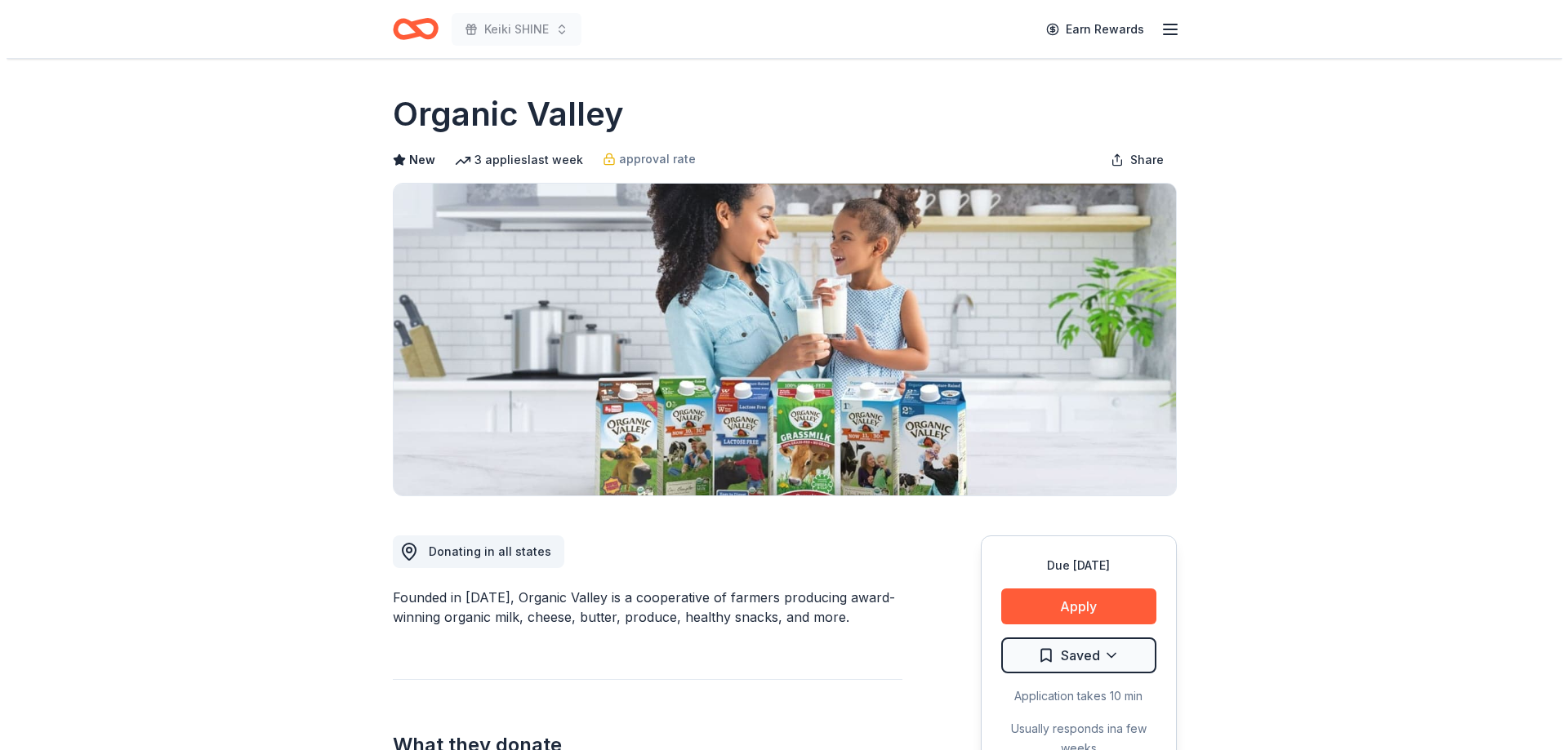
scroll to position [245, 0]
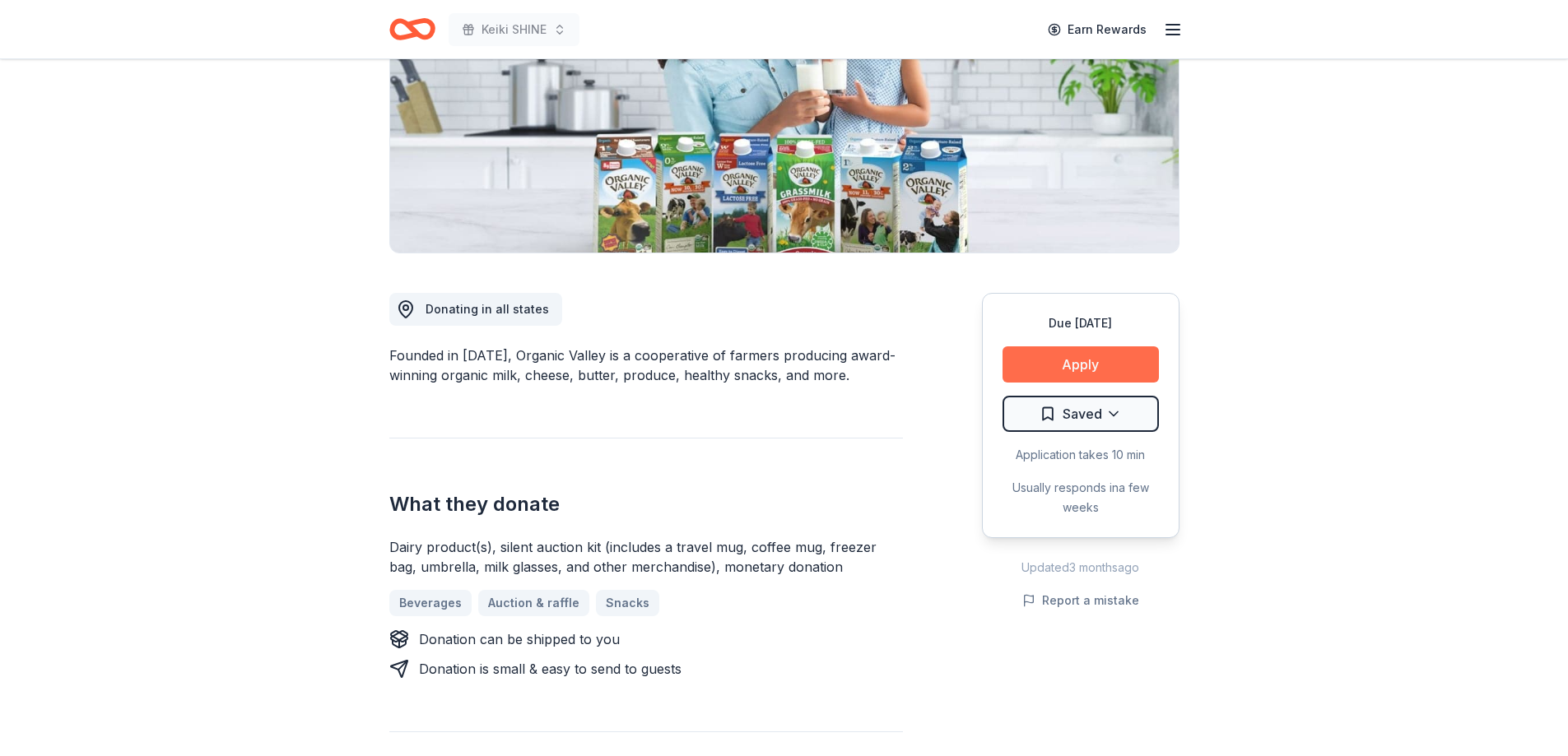
click at [1059, 365] on button "Apply" at bounding box center [1080, 365] width 156 height 36
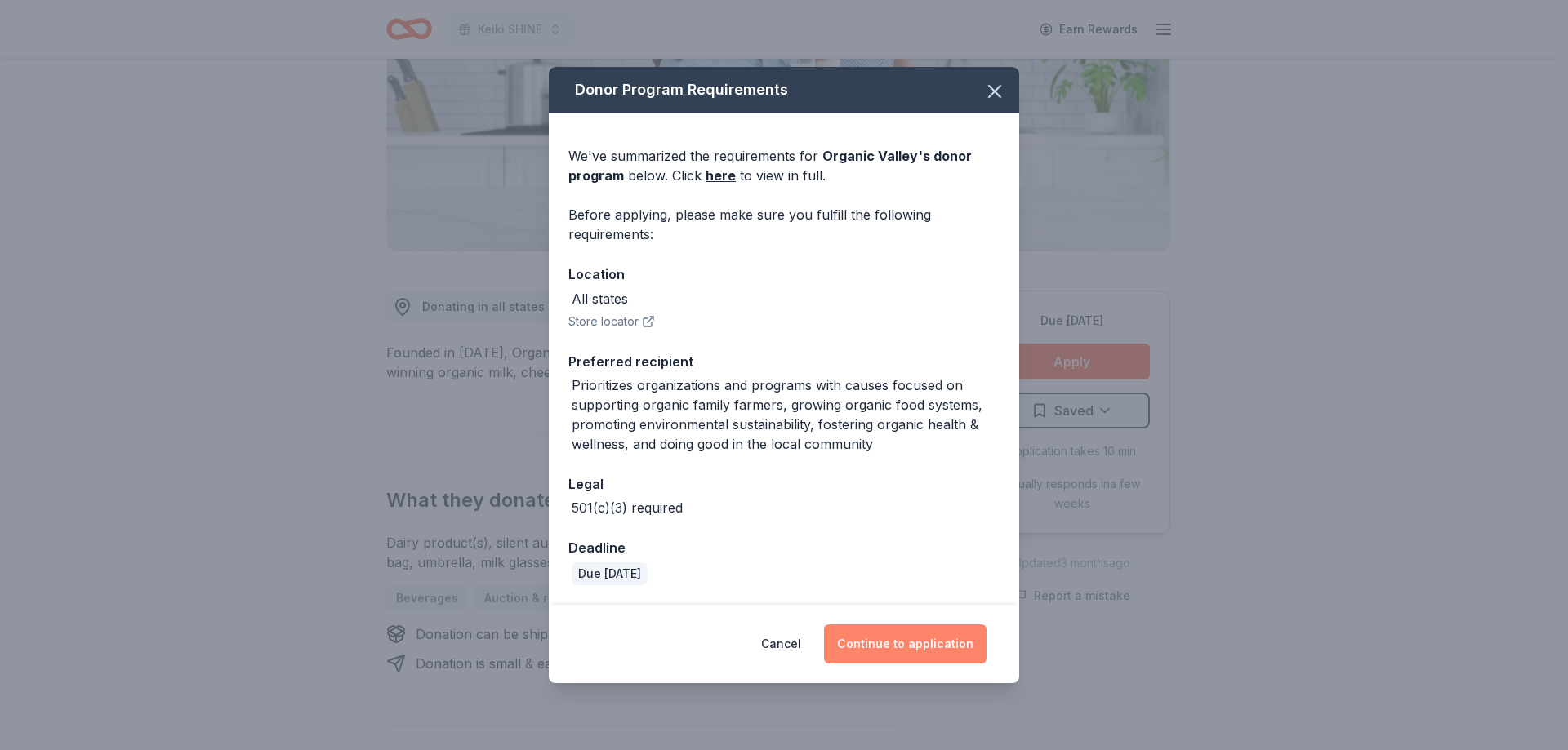
click at [927, 652] on button "Continue to application" at bounding box center [905, 644] width 162 height 39
